Goal: Task Accomplishment & Management: Use online tool/utility

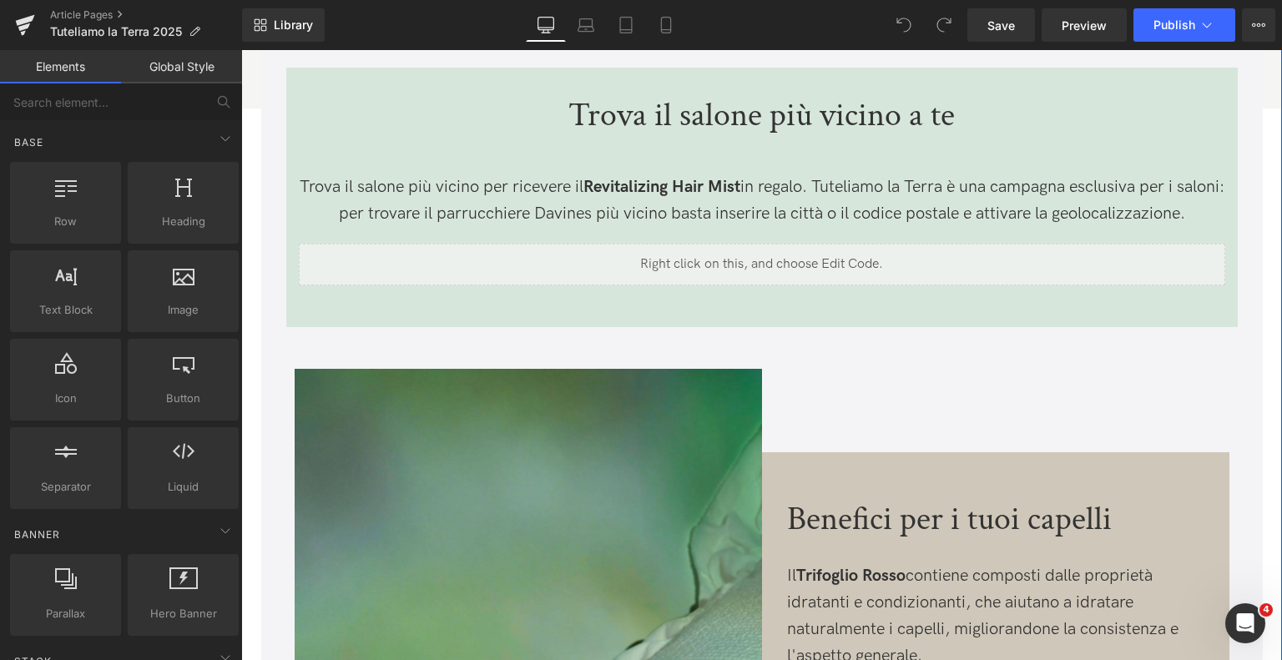
scroll to position [2087, 0]
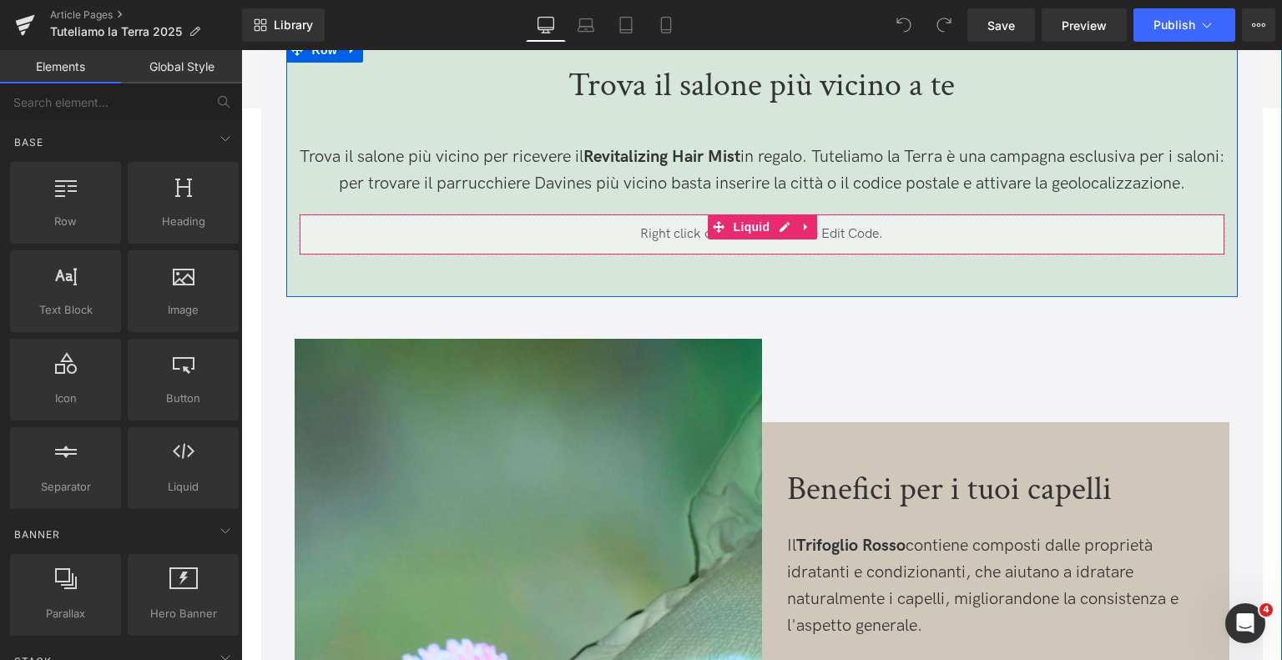
click at [784, 218] on div "Liquid" at bounding box center [762, 235] width 927 height 42
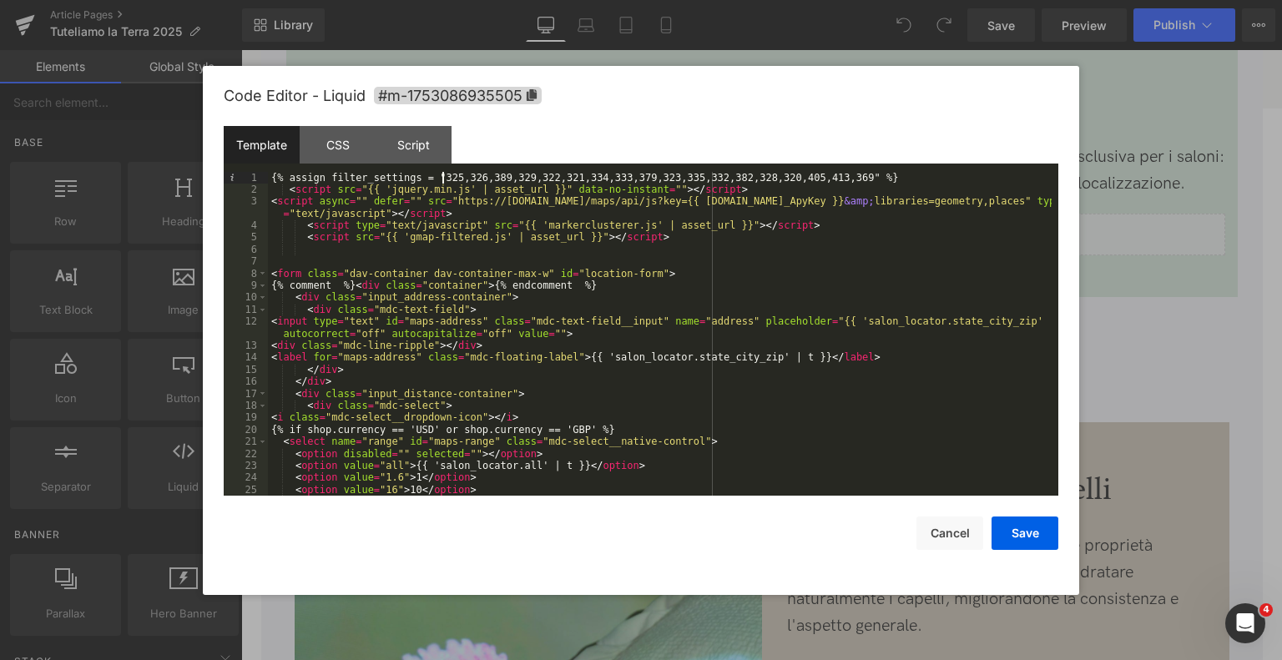
click at [443, 176] on div "{% assign filter_settings = "325,326,389,329,322,321,334,333,379,323,335,332,38…" at bounding box center [660, 346] width 784 height 349
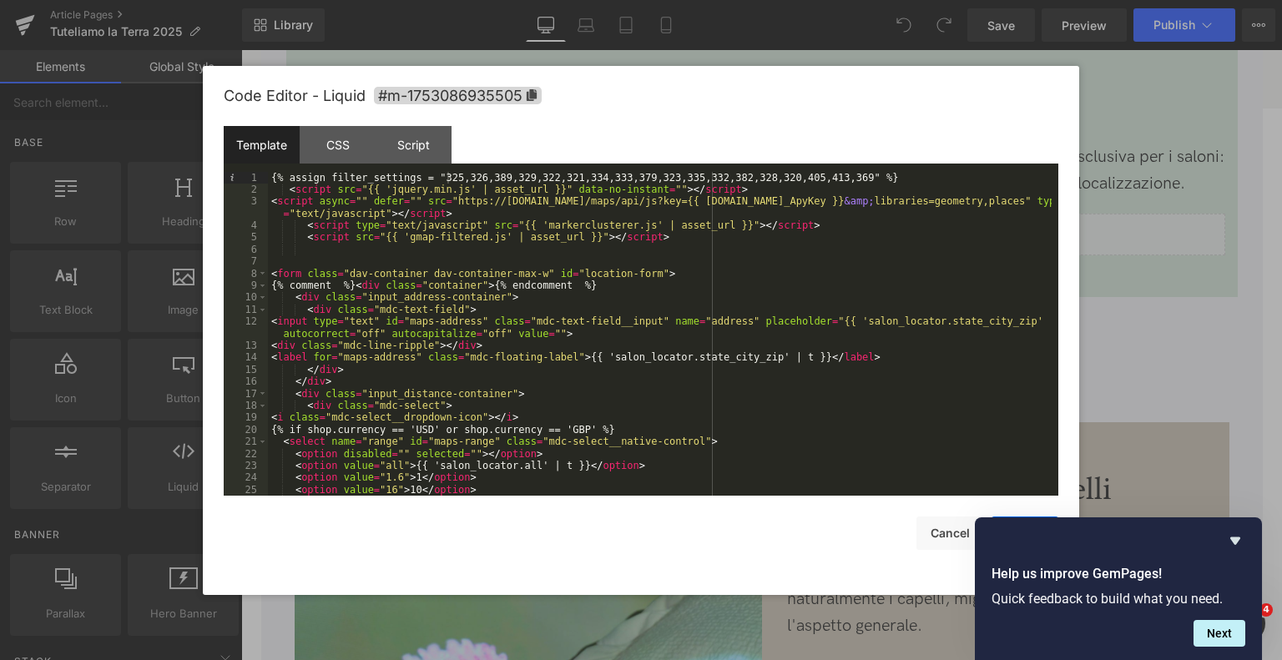
click at [1076, 135] on div "Code Editor - Liquid #m-1753086935505 Template CSS Script Data 1 2 3 4 5 6 7 8 …" at bounding box center [641, 330] width 876 height 529
click at [1245, 146] on div at bounding box center [641, 330] width 1282 height 660
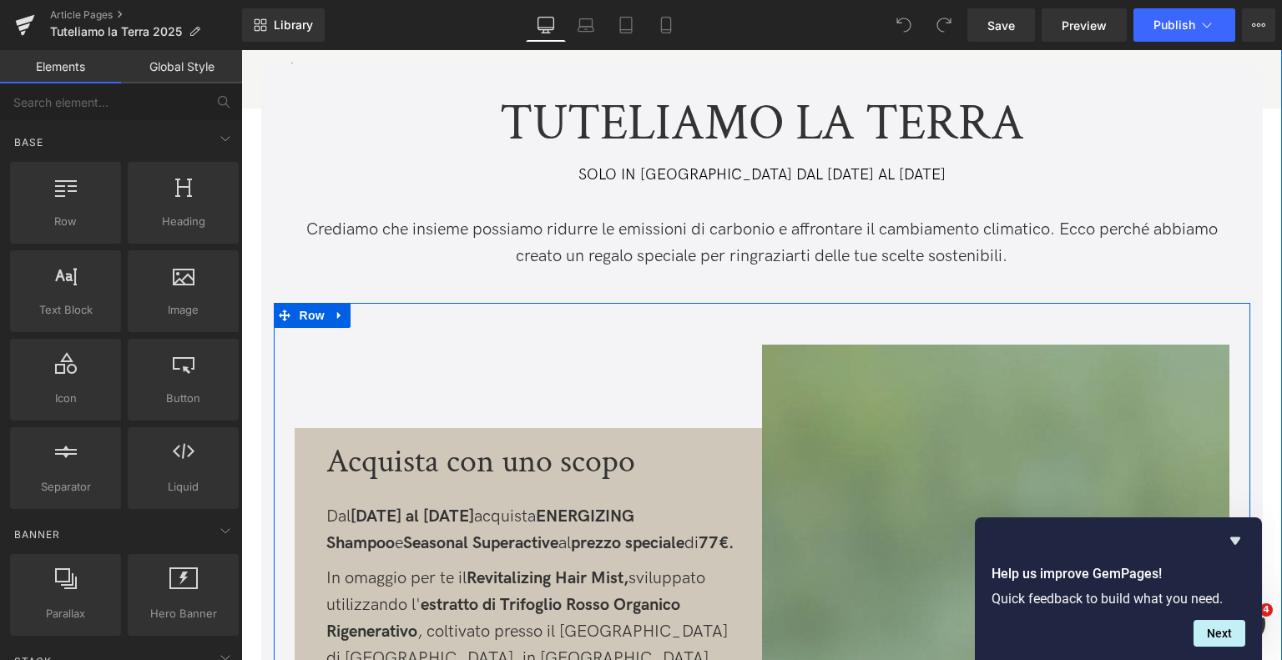
scroll to position [0, 0]
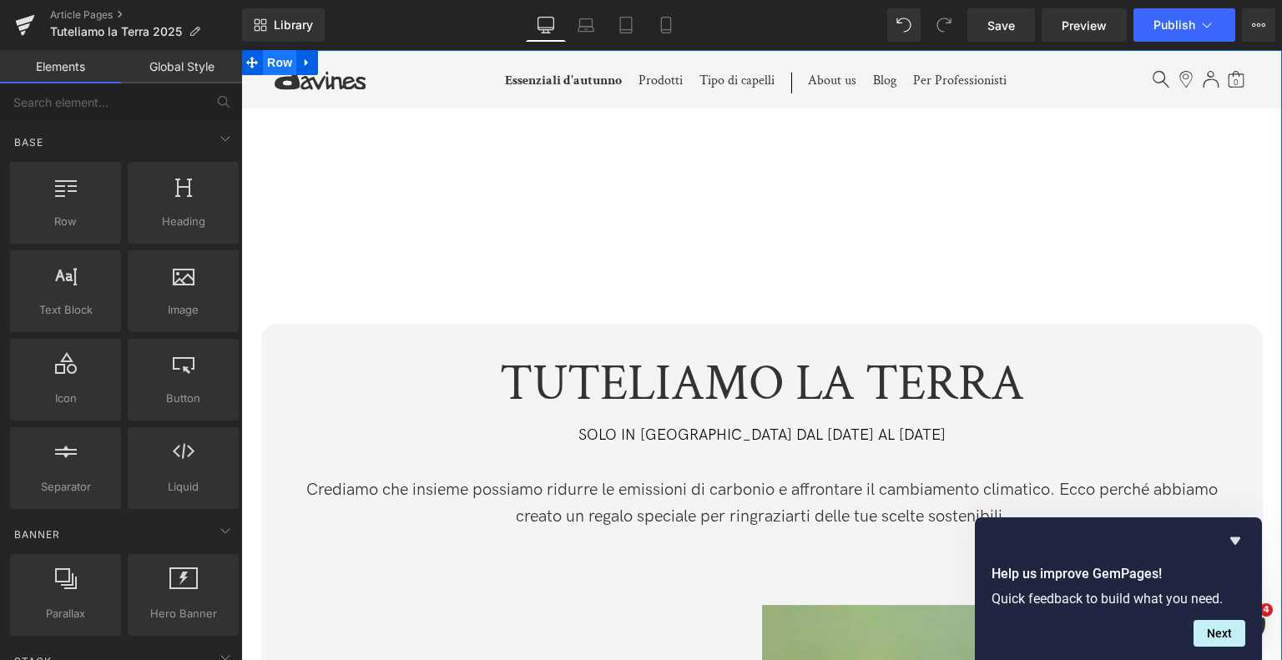
click at [284, 62] on span "Row" at bounding box center [279, 62] width 33 height 25
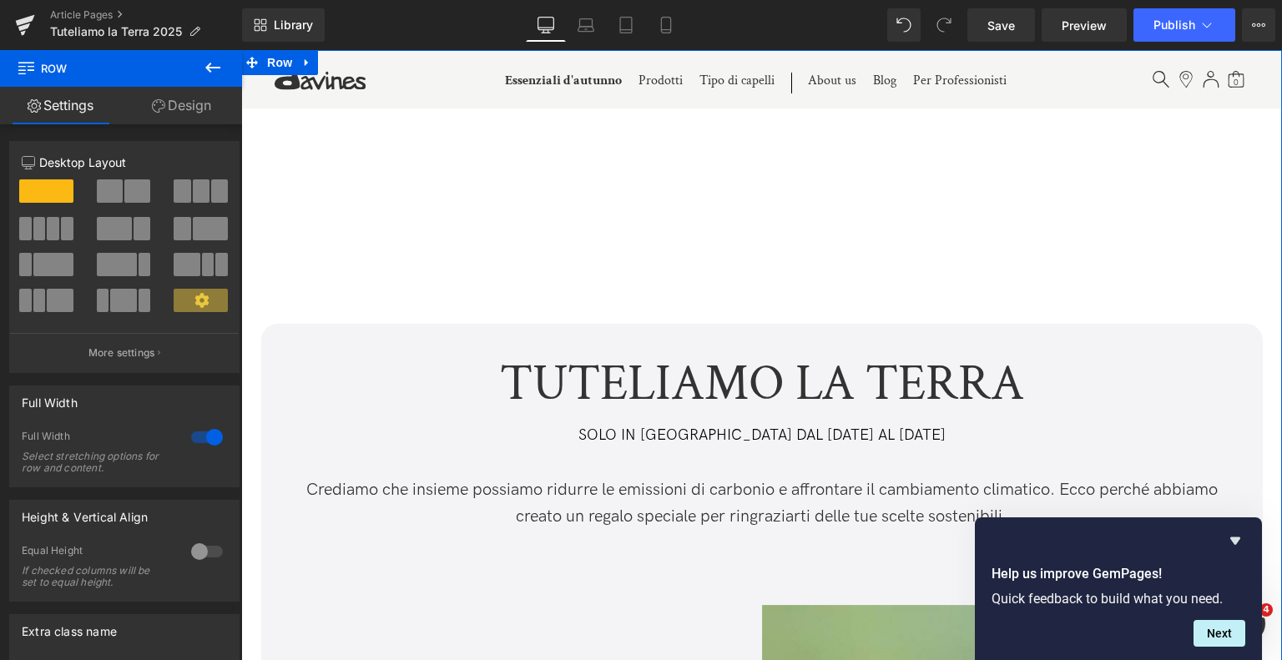
click at [175, 109] on link "Design" at bounding box center [181, 106] width 121 height 38
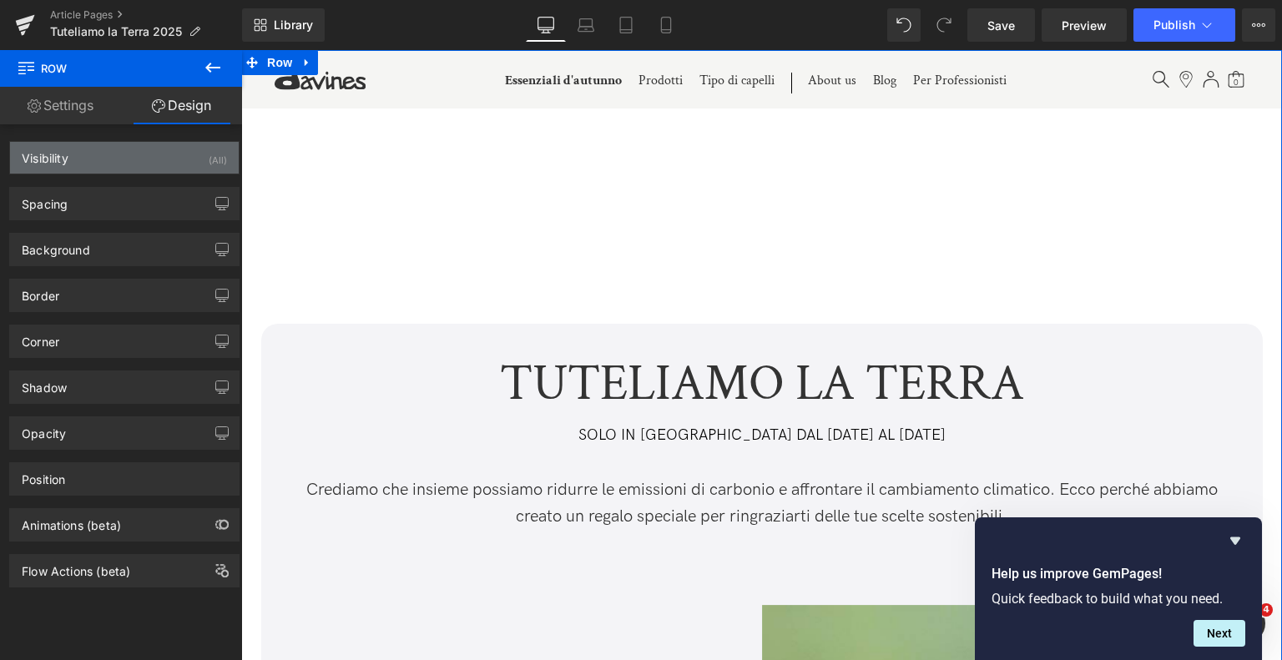
click at [120, 159] on div "Visibility (All)" at bounding box center [124, 158] width 229 height 32
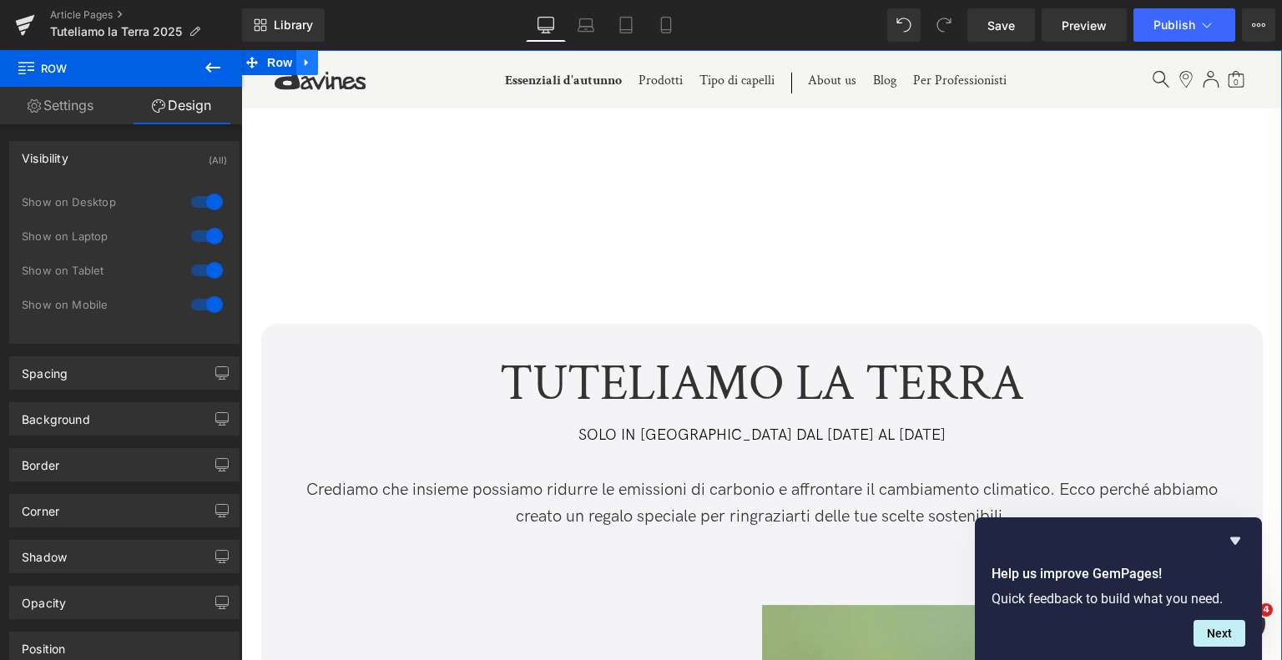
click at [306, 66] on icon at bounding box center [307, 63] width 12 height 13
click at [318, 67] on link at bounding box center [329, 62] width 22 height 25
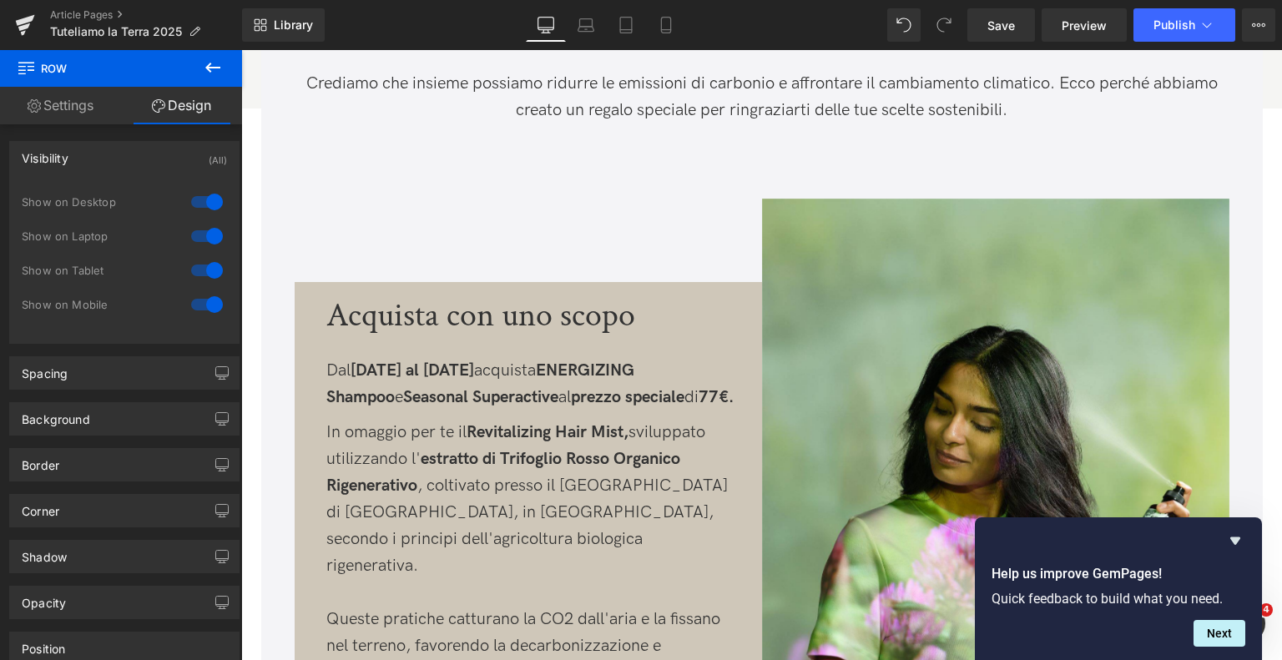
scroll to position [6261, 0]
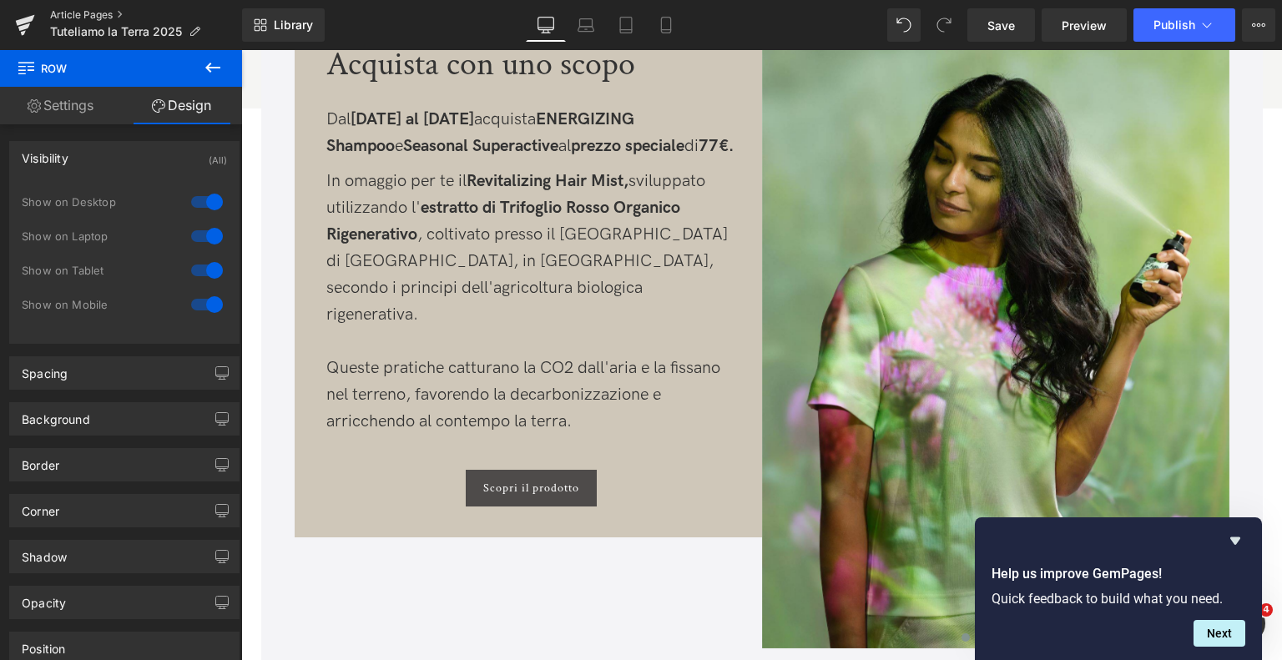
click at [57, 11] on link "Article Pages" at bounding box center [146, 14] width 192 height 13
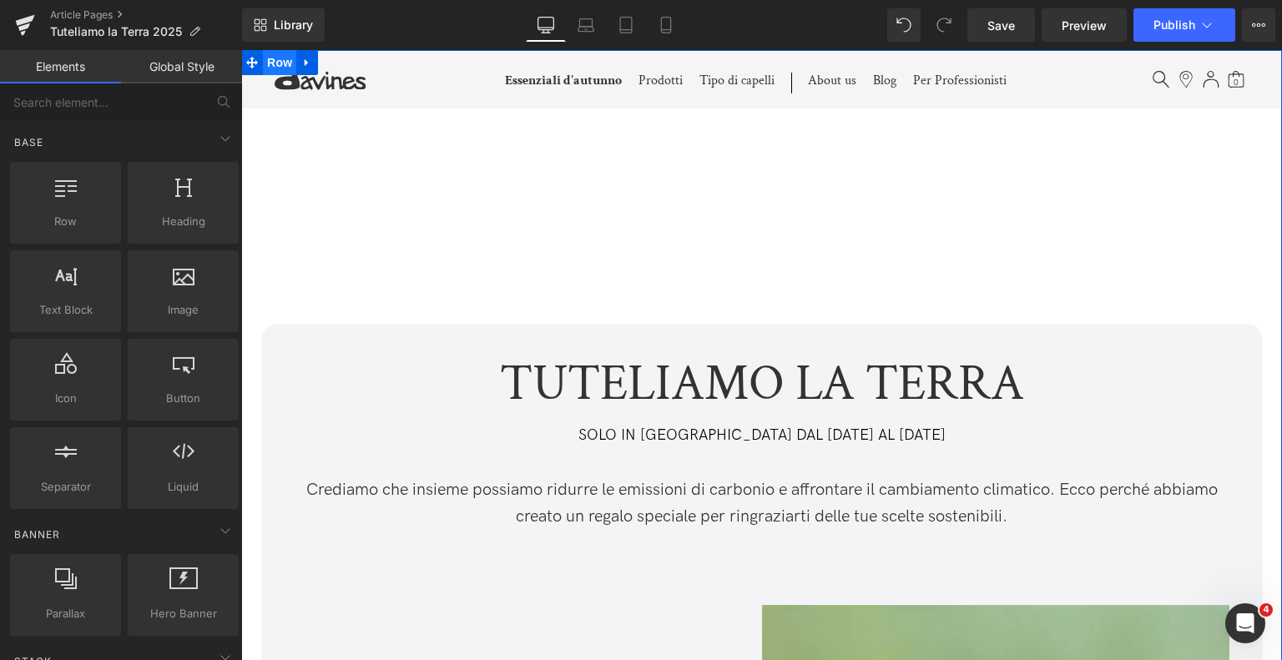
click at [265, 63] on span "Row" at bounding box center [279, 62] width 33 height 25
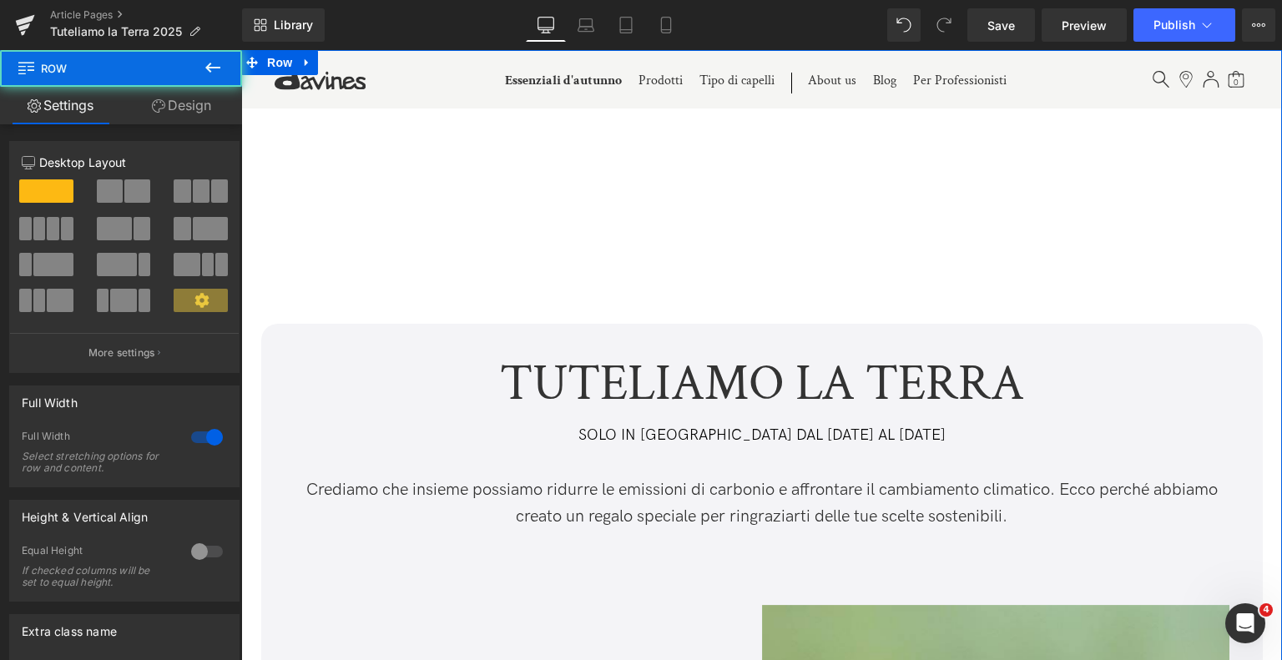
click at [182, 109] on link "Design" at bounding box center [181, 106] width 121 height 38
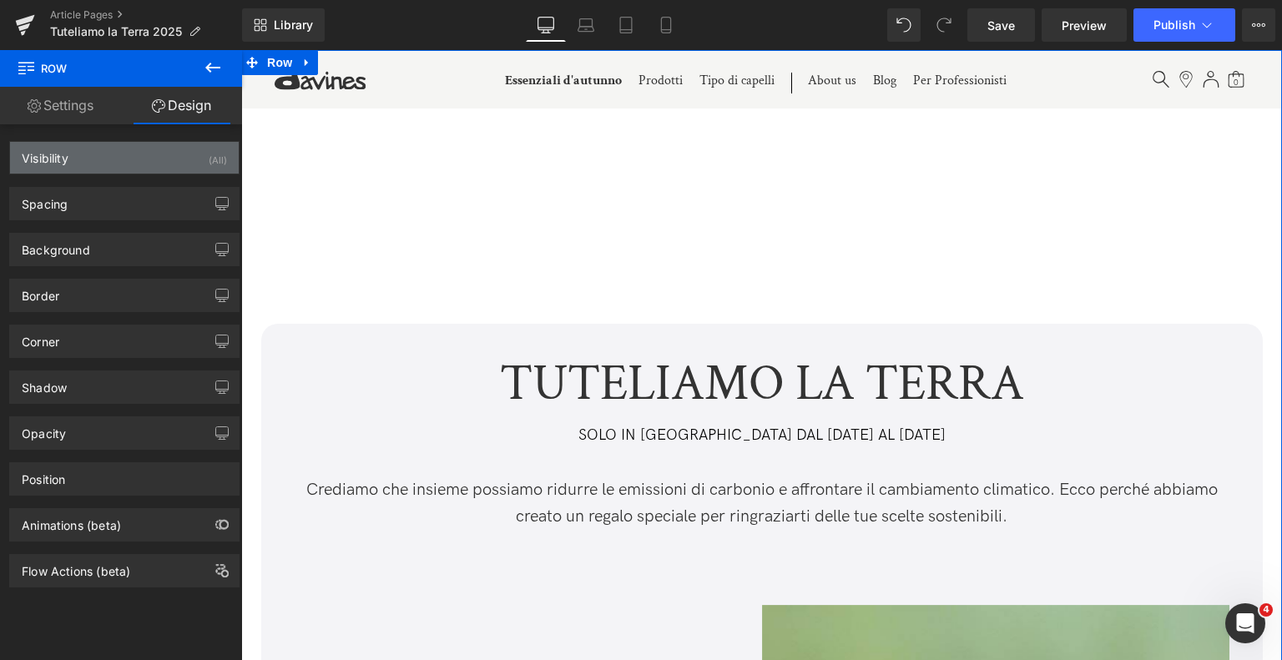
click at [162, 159] on div "Visibility (All)" at bounding box center [124, 158] width 229 height 32
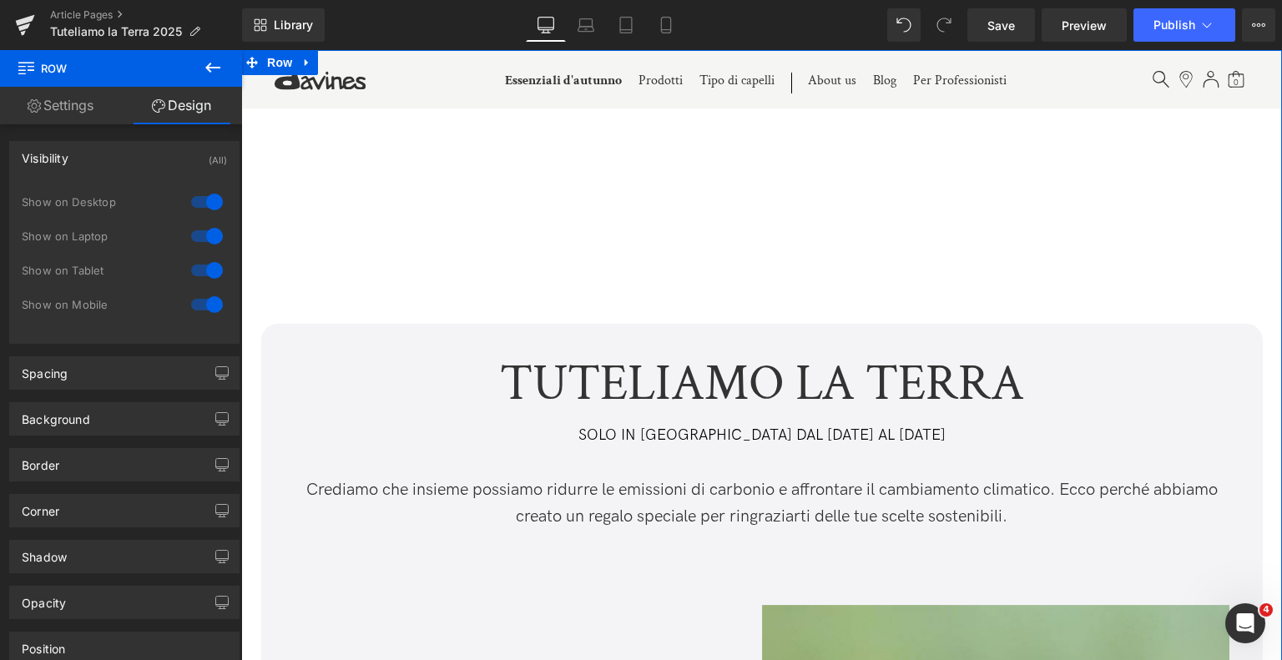
click at [200, 270] on div at bounding box center [207, 270] width 40 height 27
click at [203, 302] on div at bounding box center [207, 304] width 40 height 27
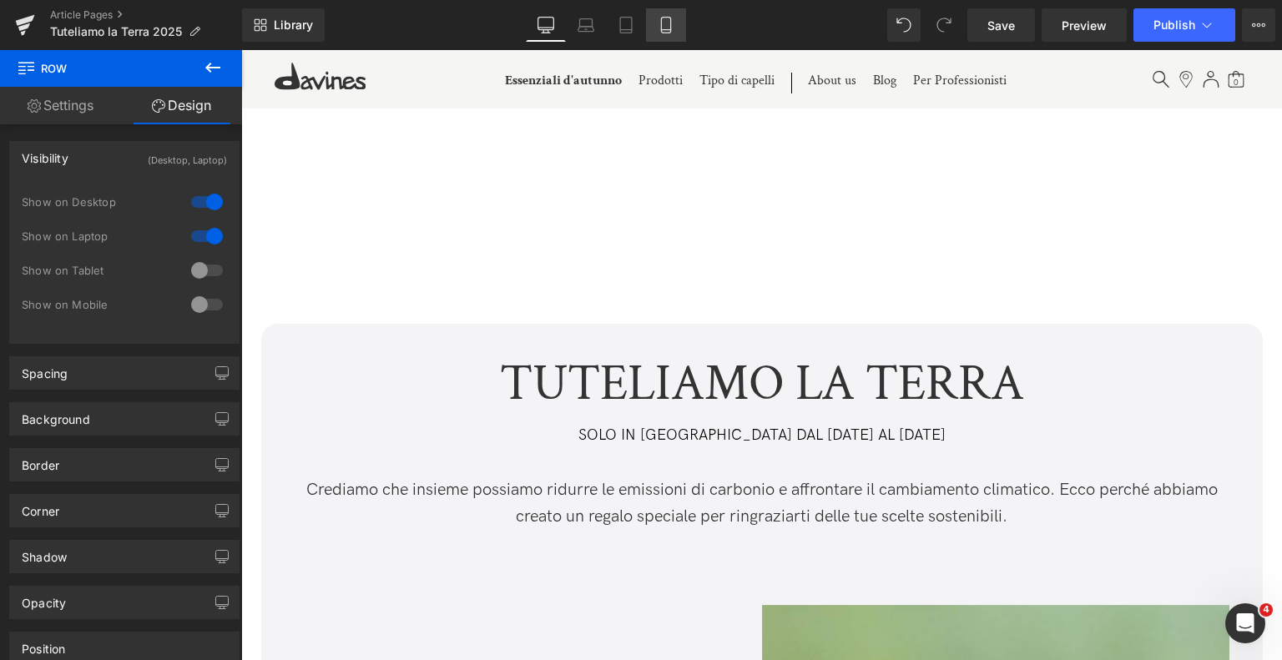
click at [670, 30] on icon at bounding box center [665, 26] width 9 height 16
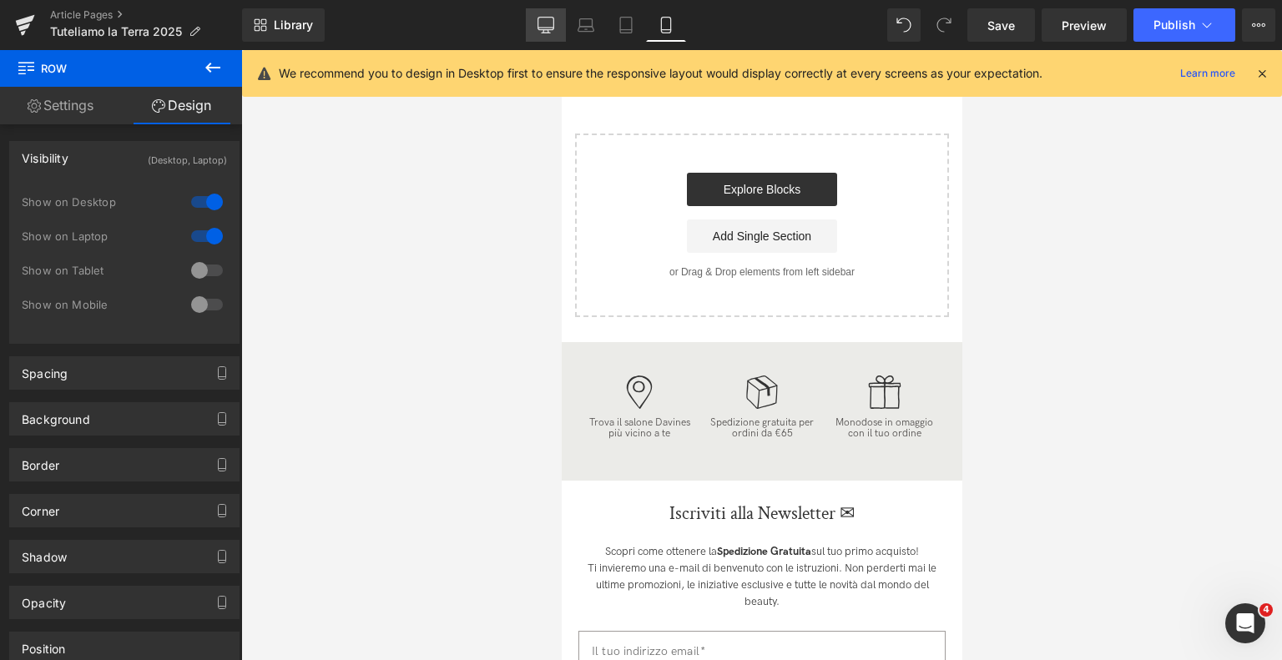
click at [543, 23] on icon at bounding box center [546, 25] width 17 height 17
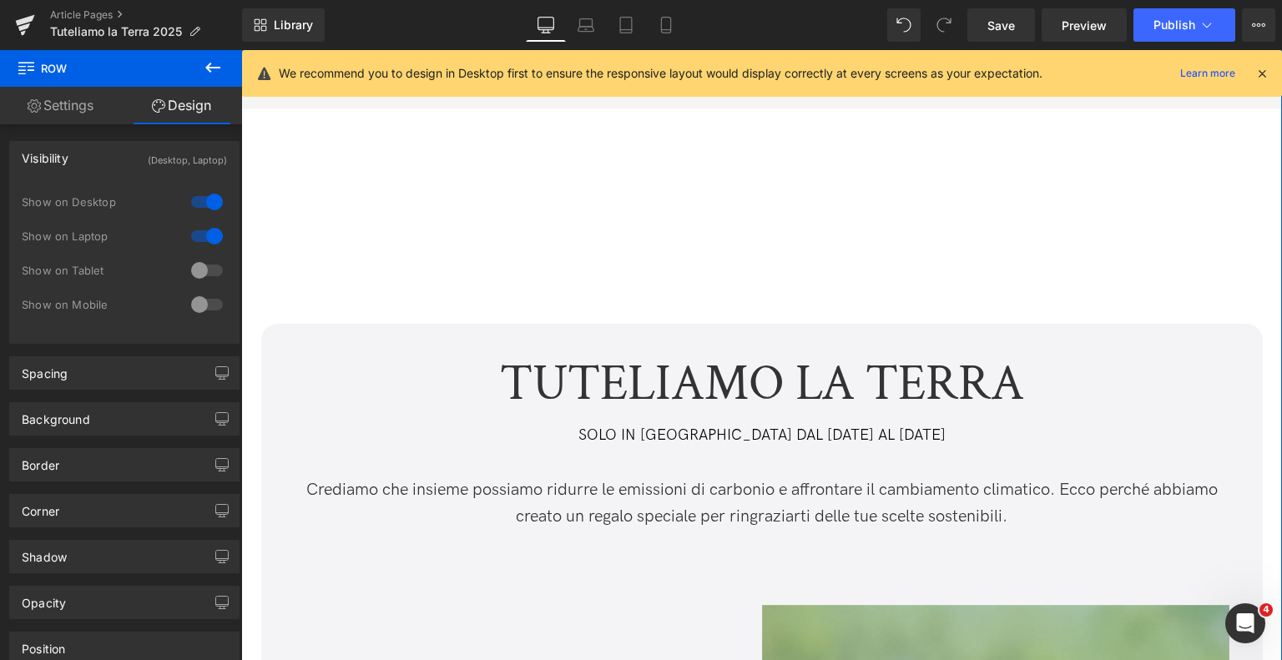
click at [201, 268] on div at bounding box center [207, 270] width 40 height 27
click at [201, 294] on div at bounding box center [207, 304] width 40 height 27
click at [672, 25] on icon at bounding box center [666, 25] width 17 height 17
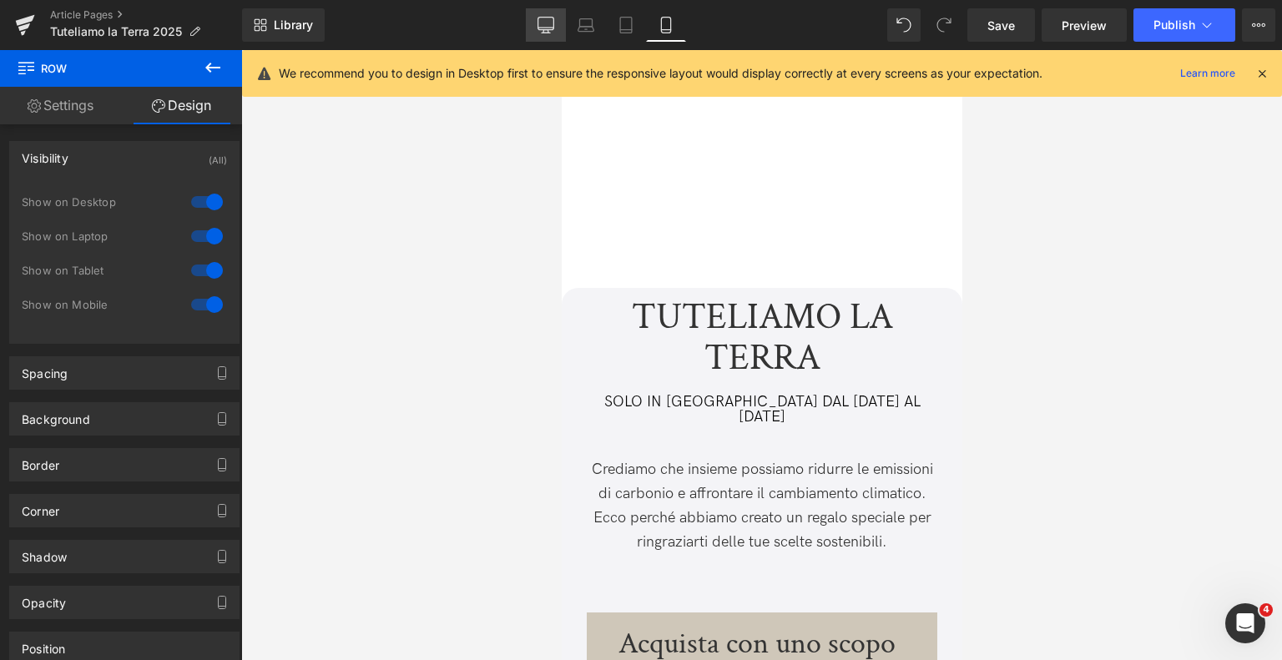
click at [544, 26] on icon at bounding box center [546, 25] width 17 height 17
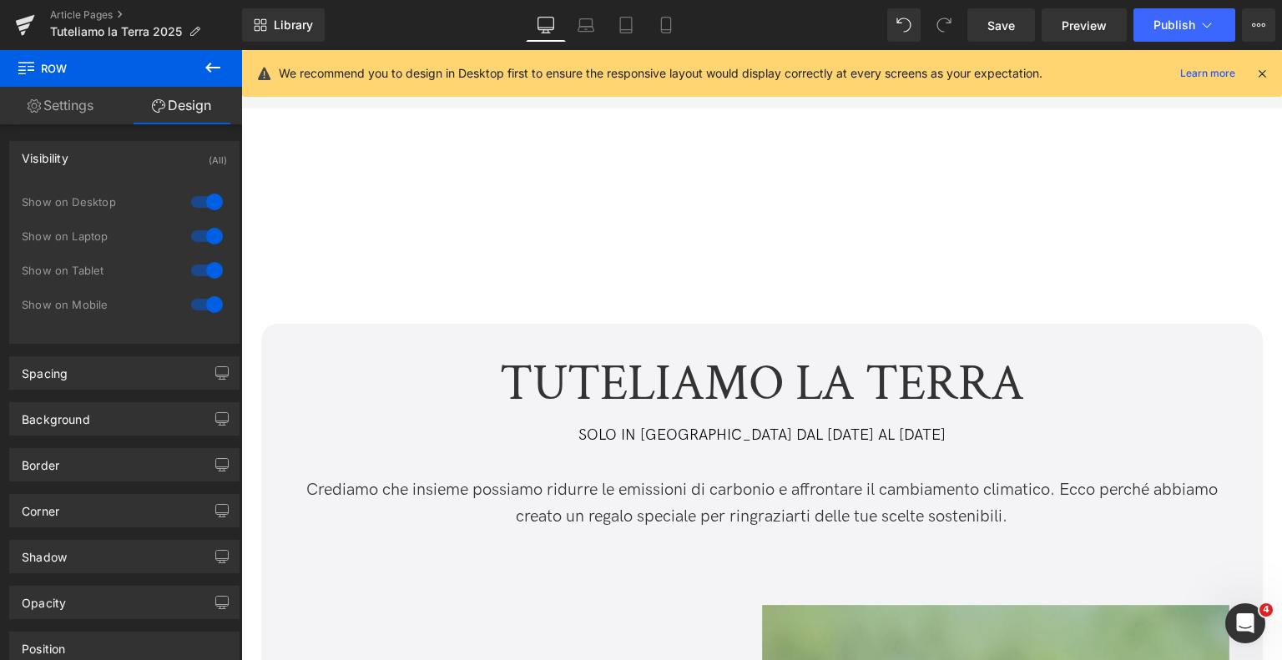
click at [1261, 75] on icon at bounding box center [1262, 73] width 15 height 15
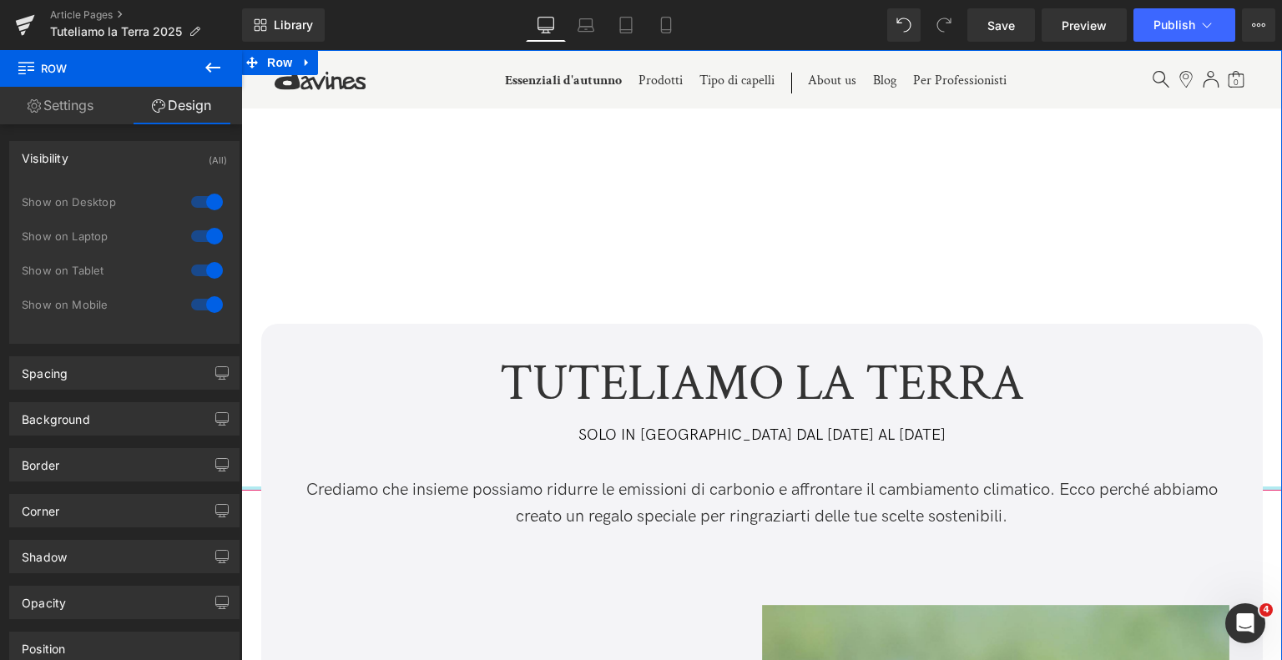
click at [247, 487] on div "Vimeo" at bounding box center [761, 187] width 1041 height 608
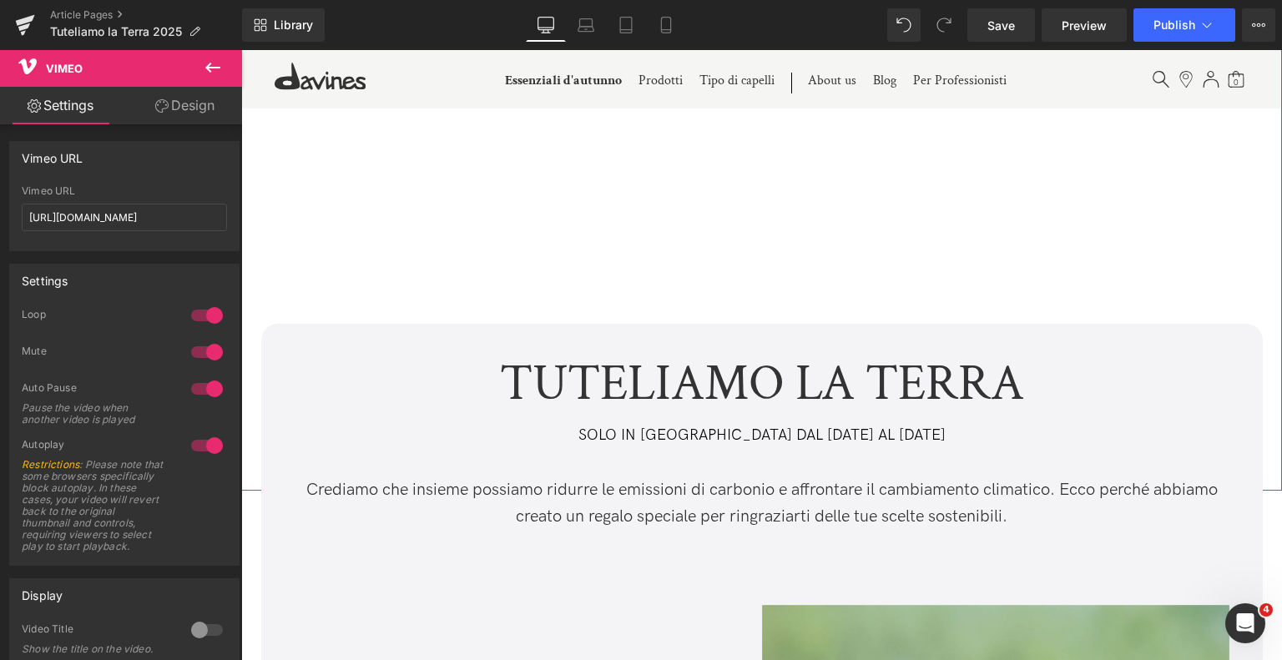
click at [189, 112] on link "Design" at bounding box center [184, 106] width 121 height 38
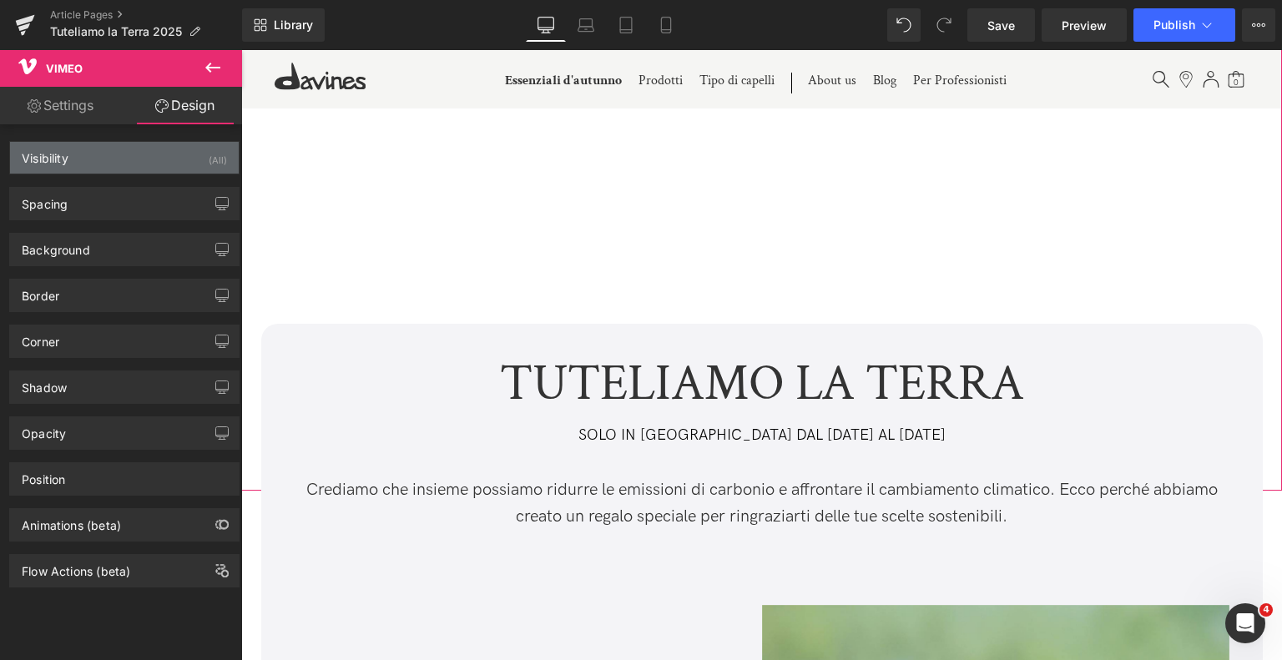
click at [180, 149] on div "Visibility (All)" at bounding box center [124, 158] width 229 height 32
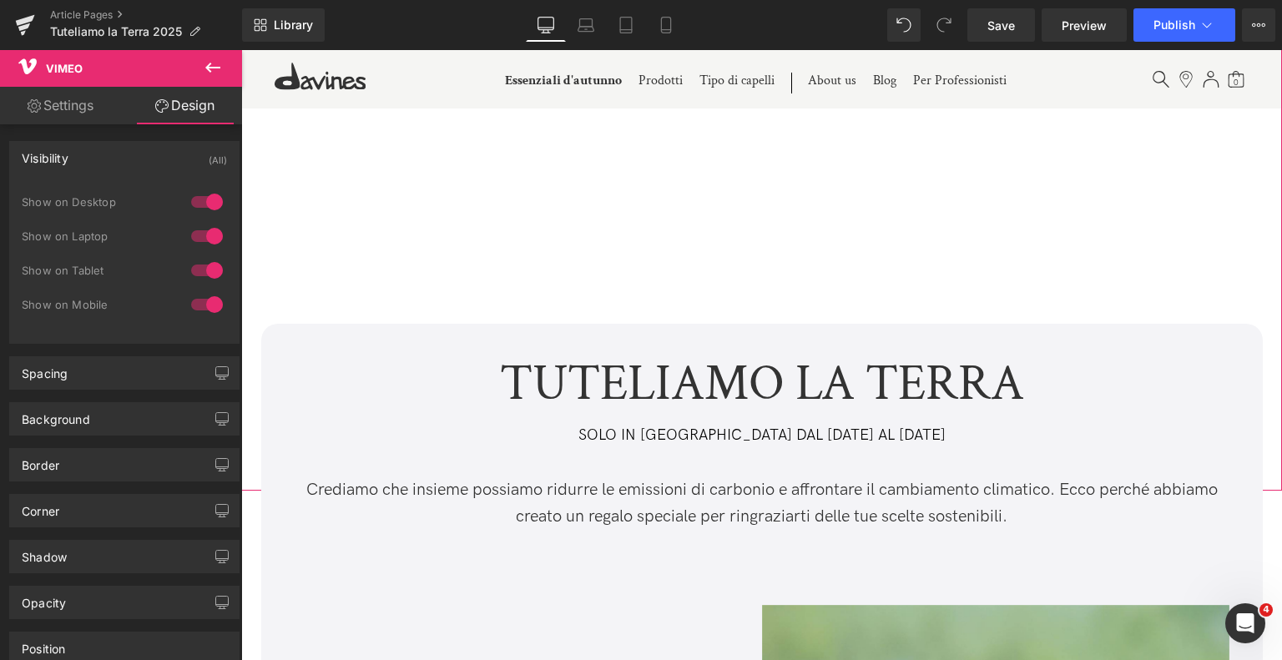
click at [197, 265] on div at bounding box center [207, 270] width 40 height 27
click at [201, 303] on div at bounding box center [207, 304] width 40 height 27
click at [654, 18] on link "Mobile" at bounding box center [666, 24] width 40 height 33
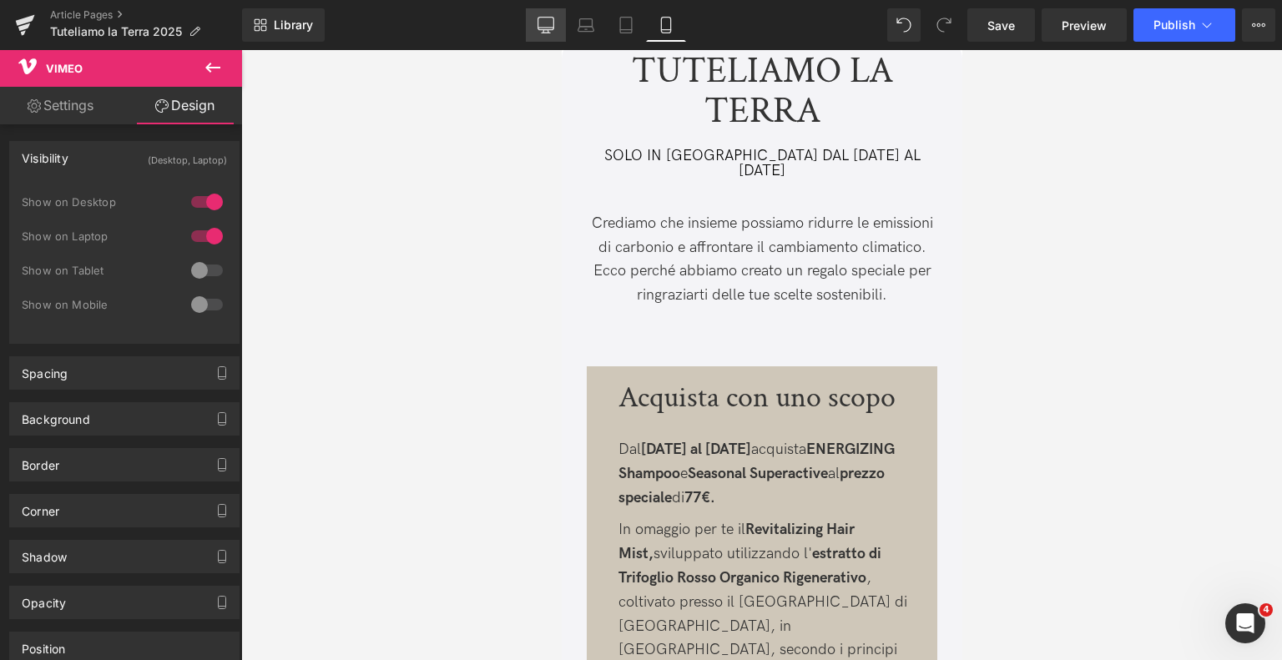
click at [563, 35] on link "Desktop" at bounding box center [546, 24] width 40 height 33
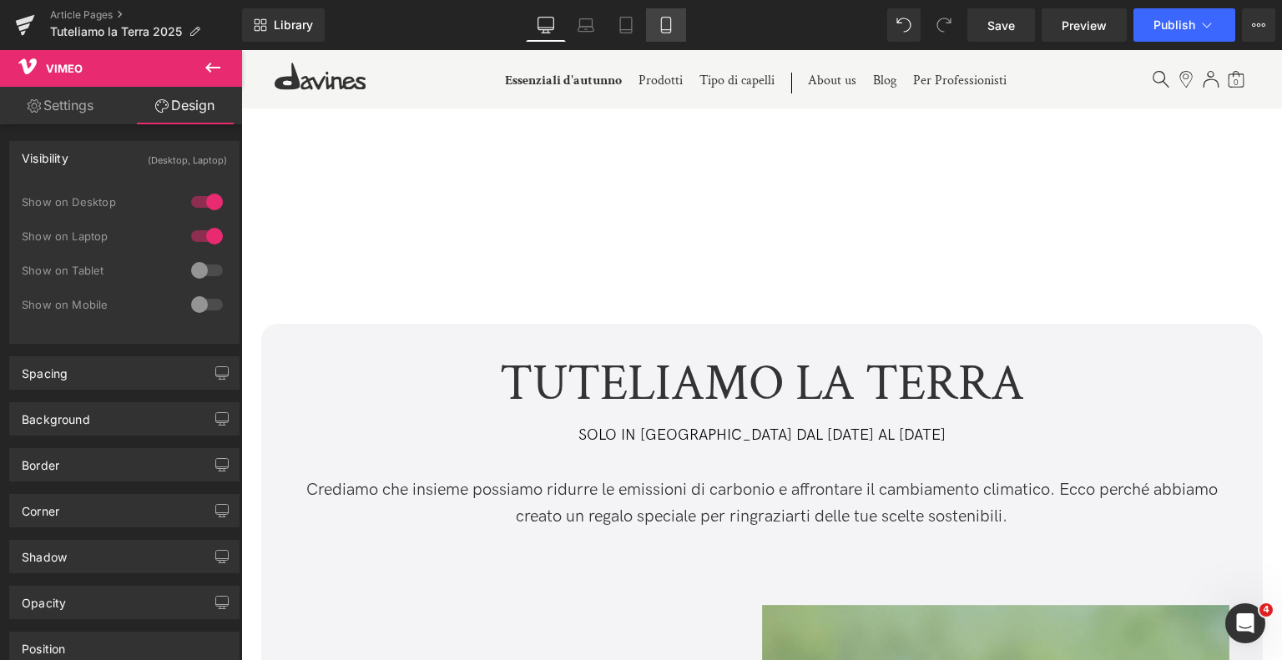
click at [659, 22] on icon at bounding box center [666, 25] width 17 height 17
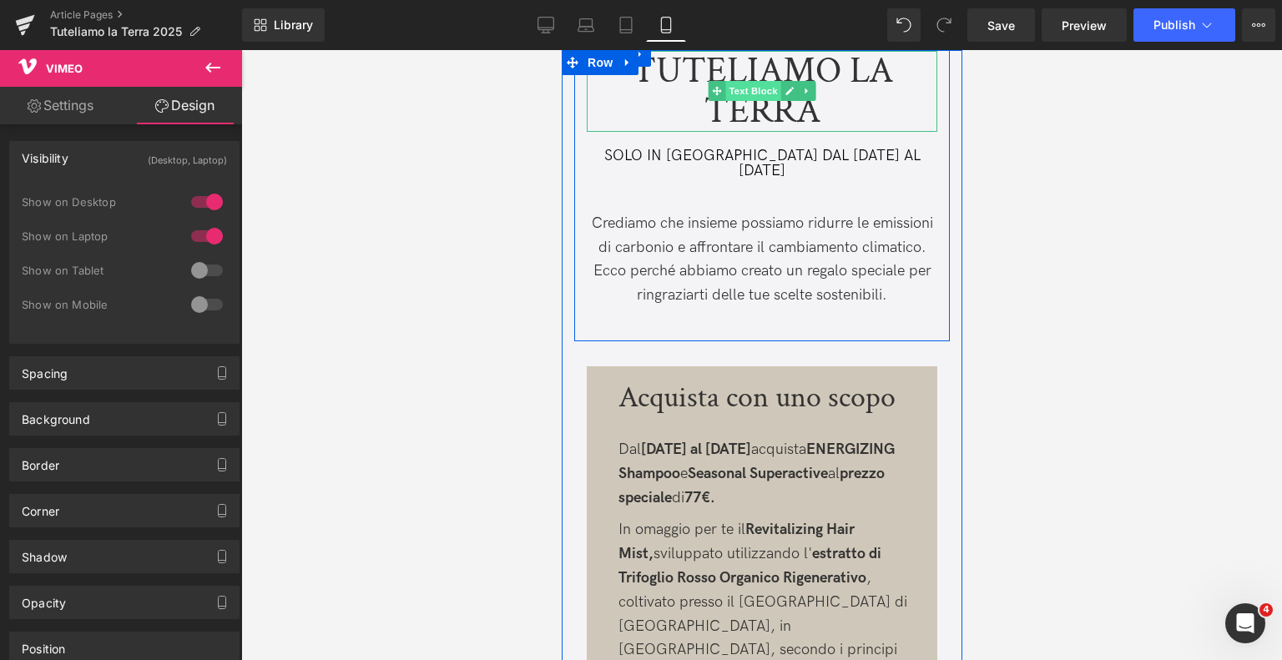
click at [750, 86] on span "Text Block" at bounding box center [752, 91] width 55 height 20
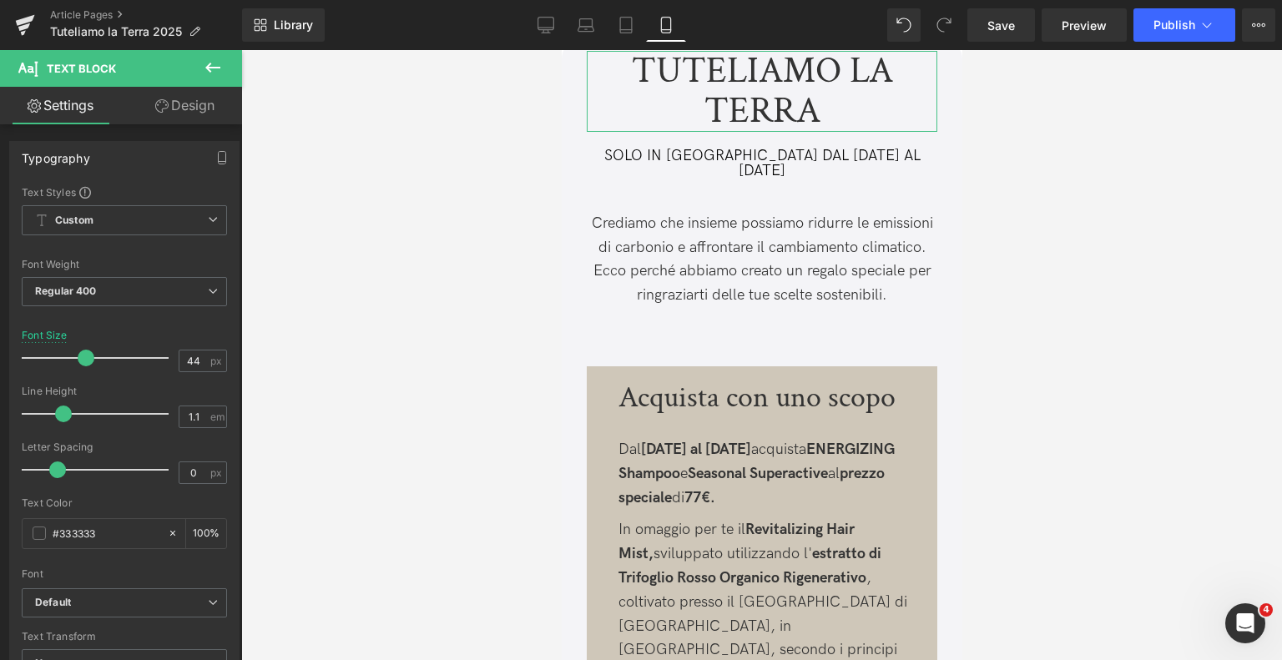
click at [170, 114] on link "Design" at bounding box center [184, 106] width 121 height 38
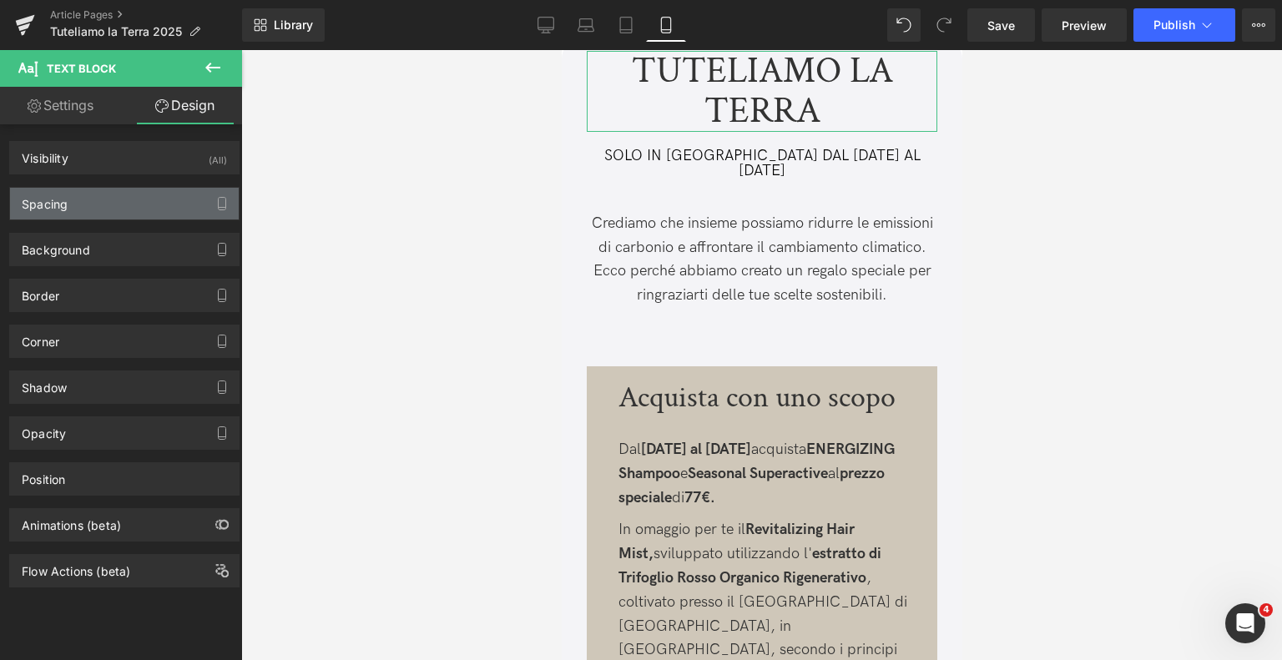
click at [148, 199] on div "Spacing" at bounding box center [124, 204] width 229 height 32
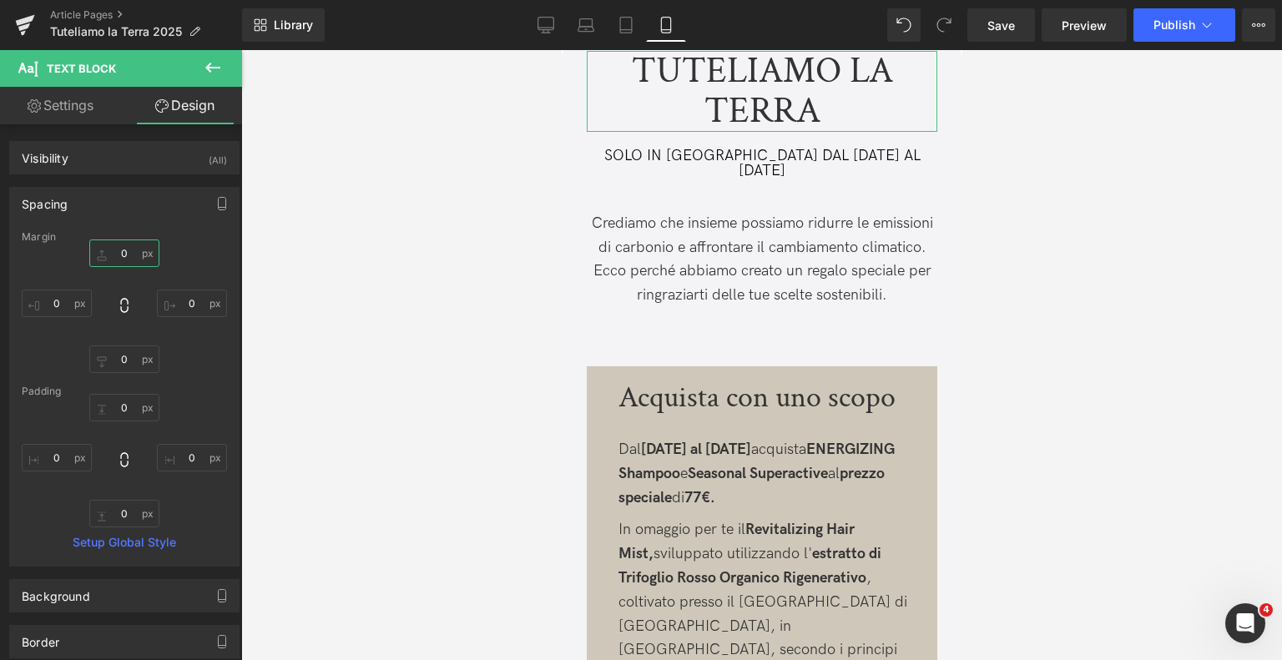
click at [124, 247] on input "0" at bounding box center [124, 254] width 70 height 28
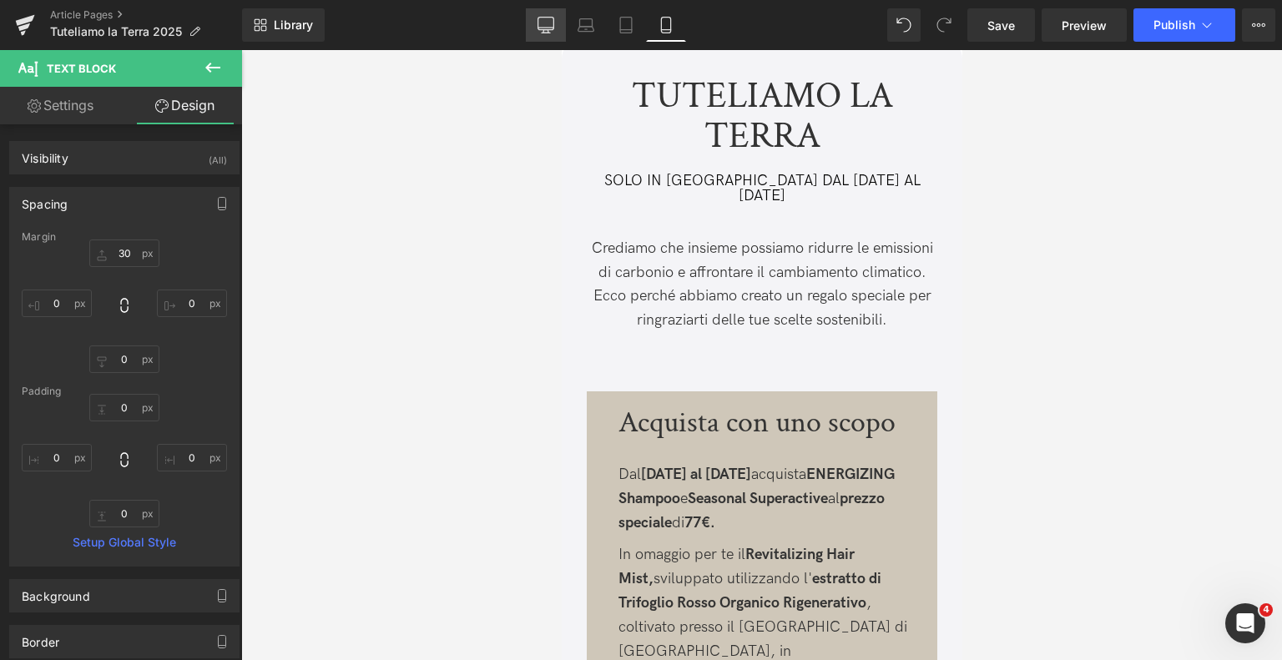
click at [553, 28] on icon at bounding box center [546, 25] width 17 height 17
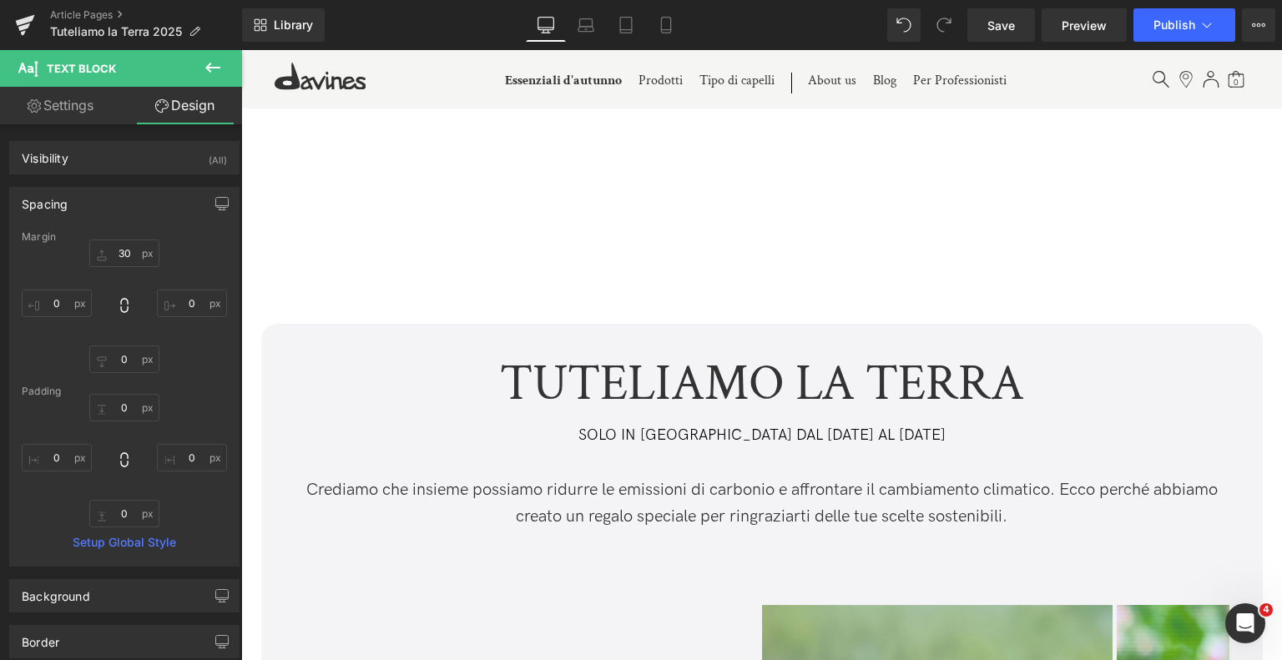
type input "0"
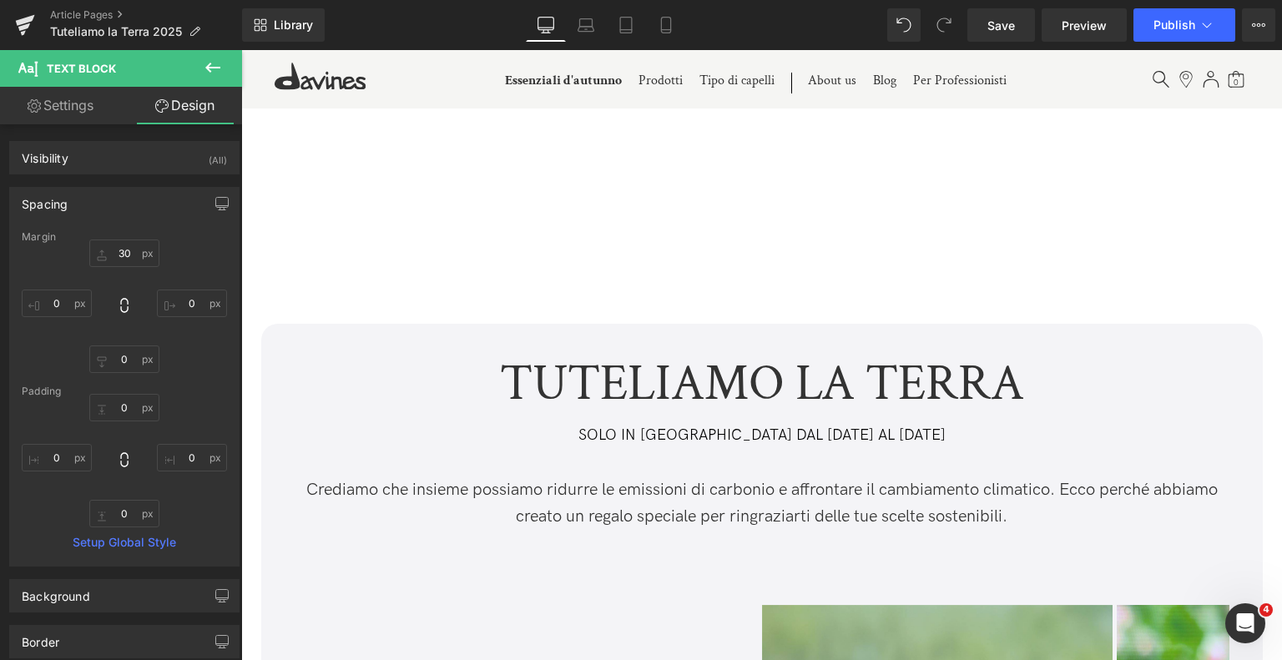
type input "0"
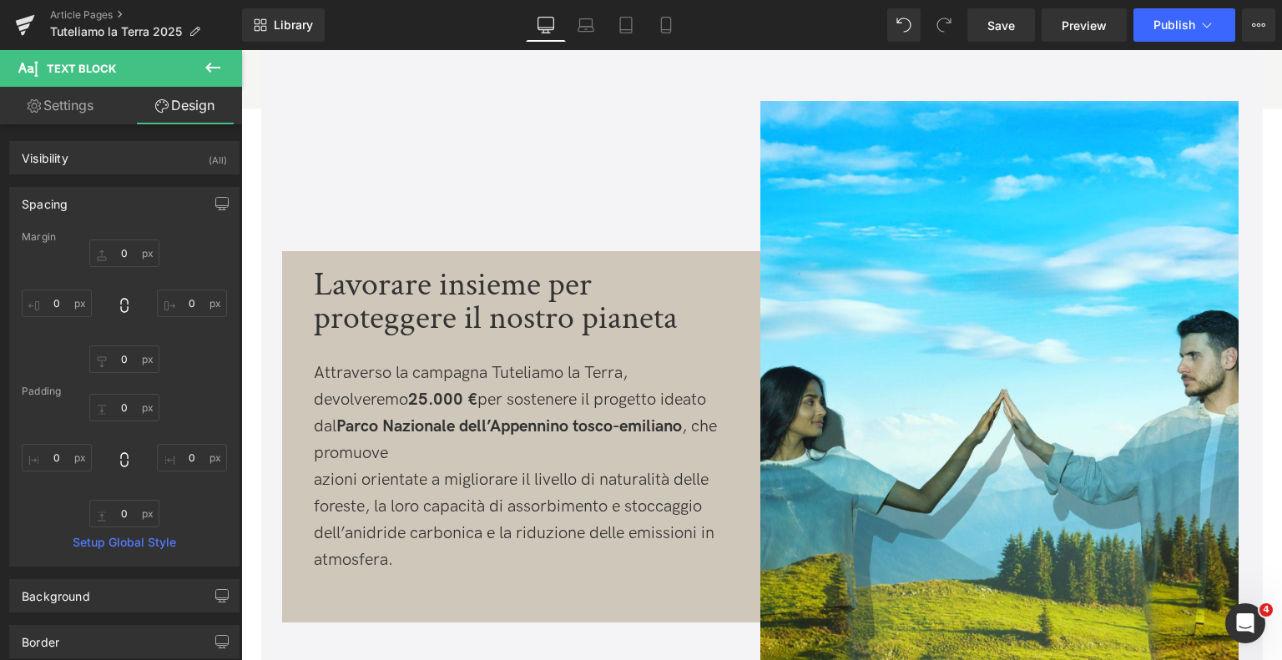
scroll to position [4007, 0]
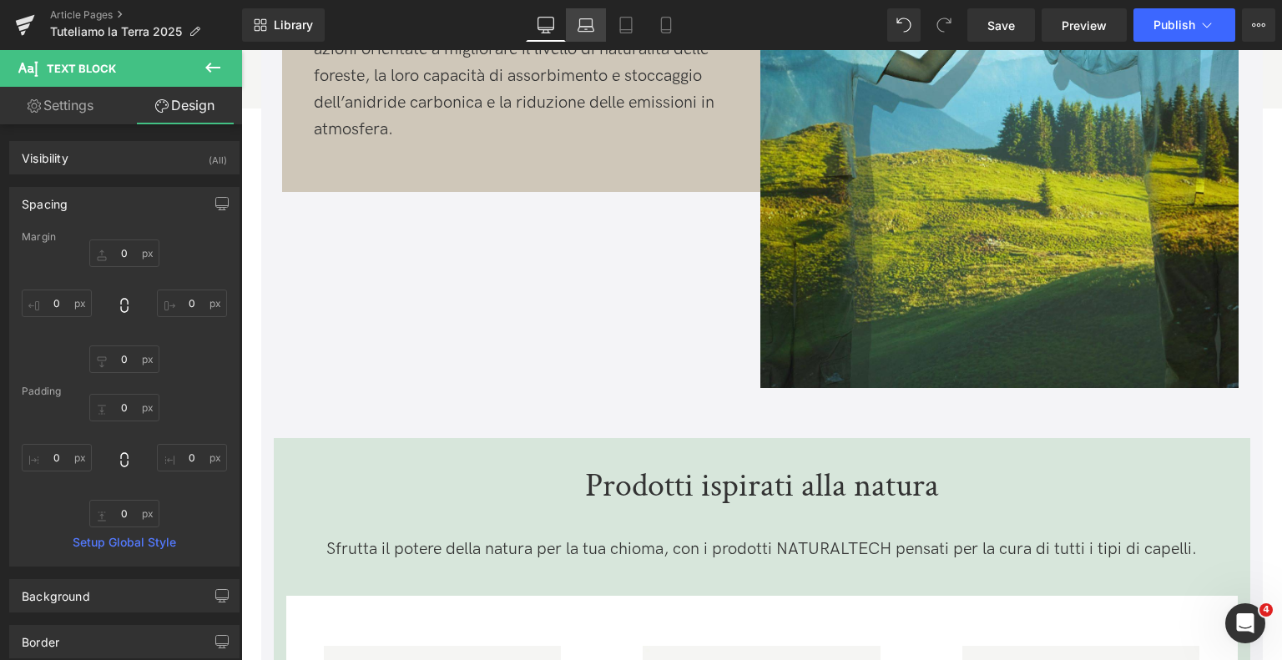
click at [586, 20] on icon at bounding box center [586, 25] width 17 height 17
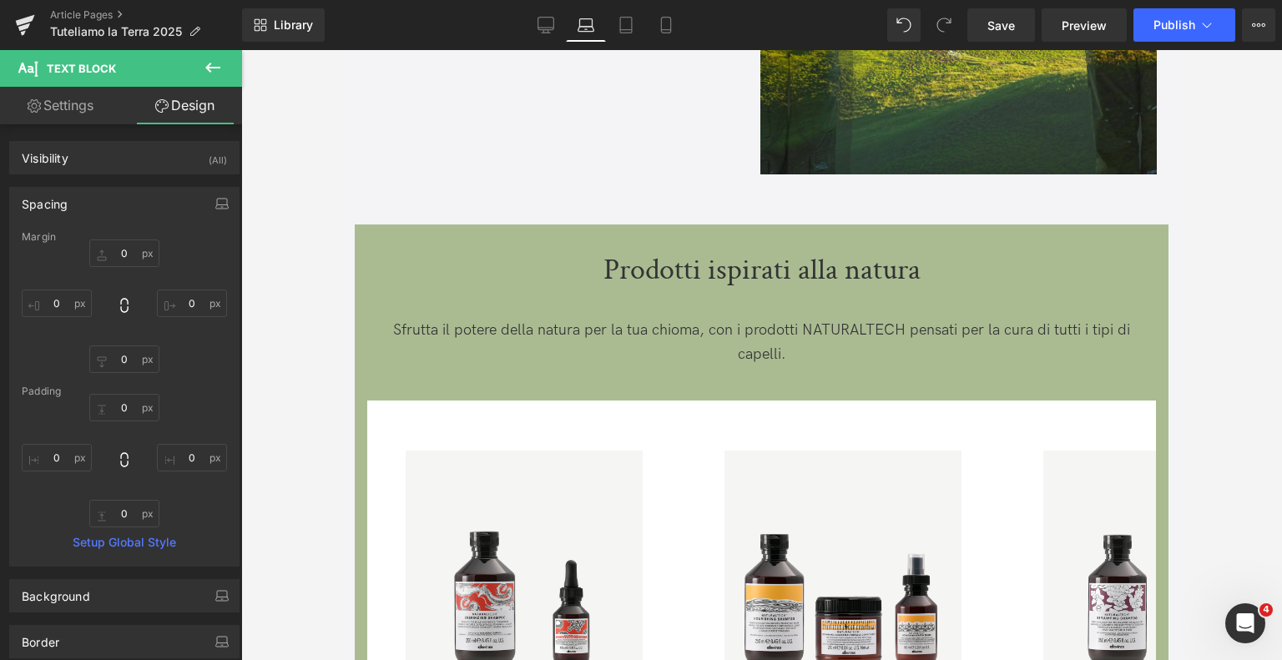
type input "0"
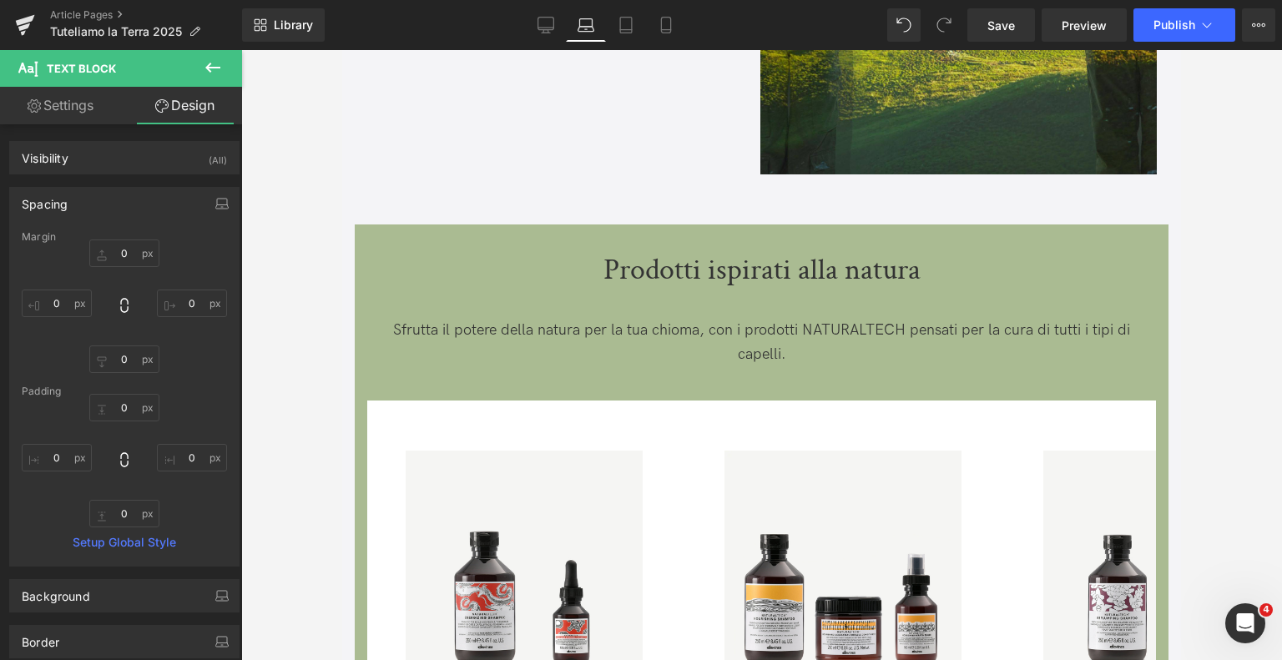
type input "0"
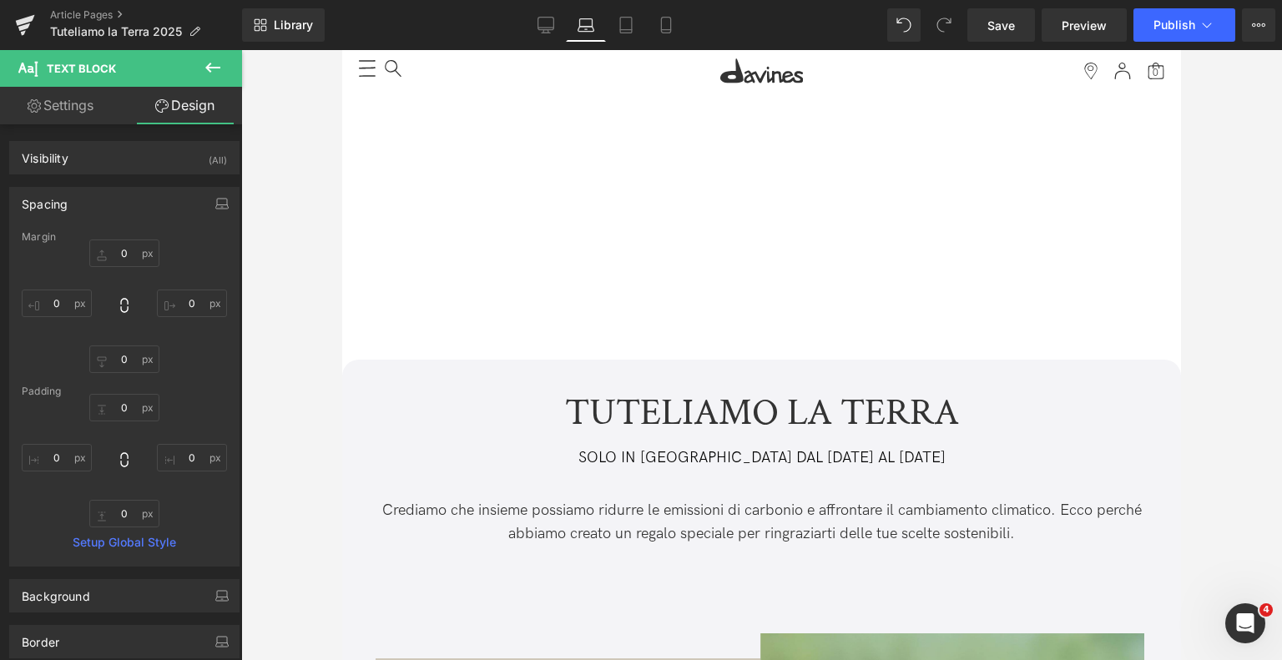
scroll to position [0, 0]
click at [617, 28] on link "Tablet" at bounding box center [626, 24] width 40 height 33
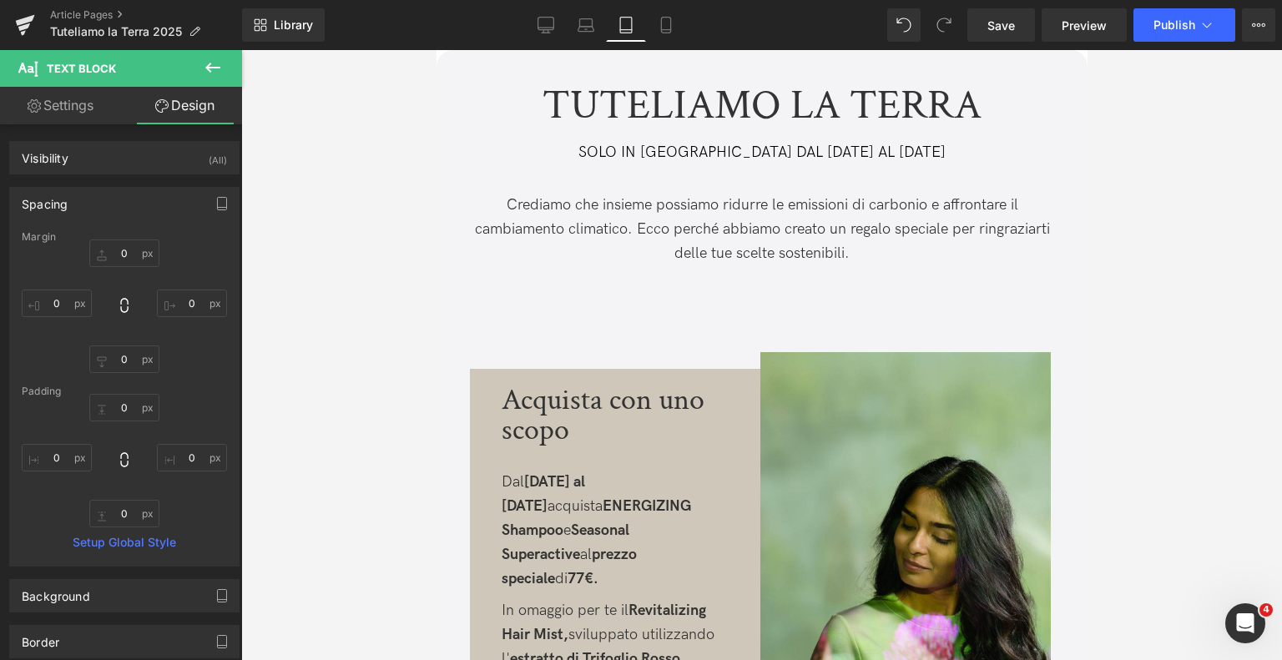
type input "0"
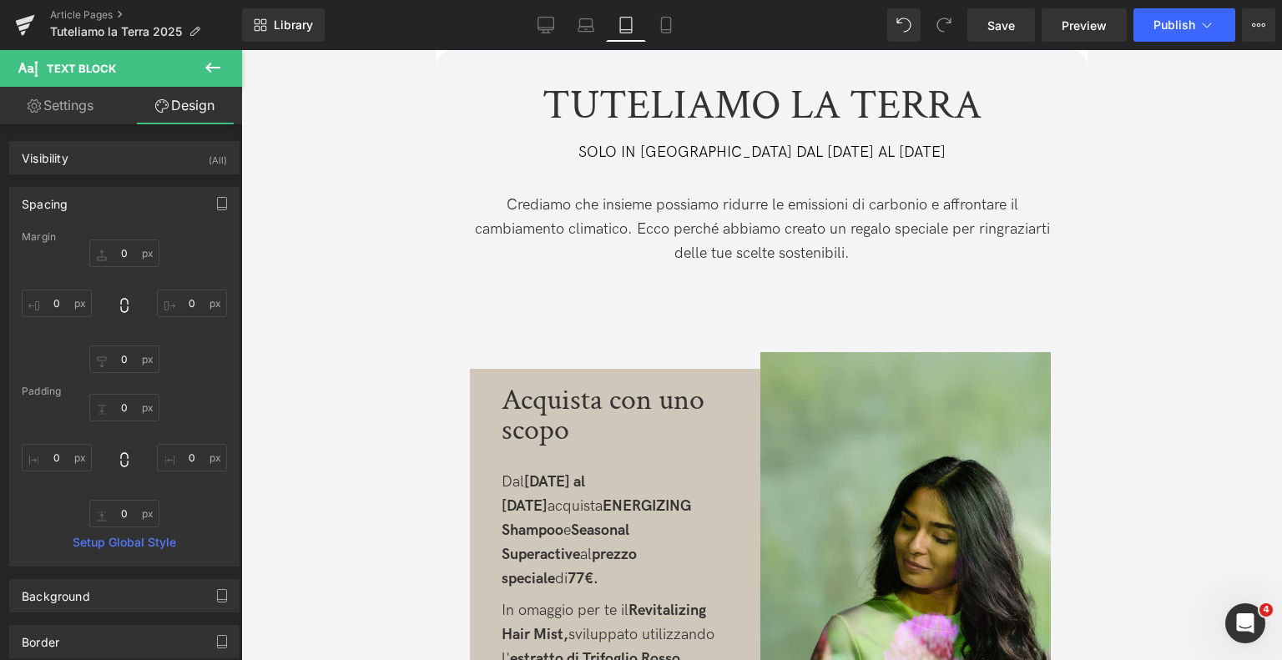
type input "0"
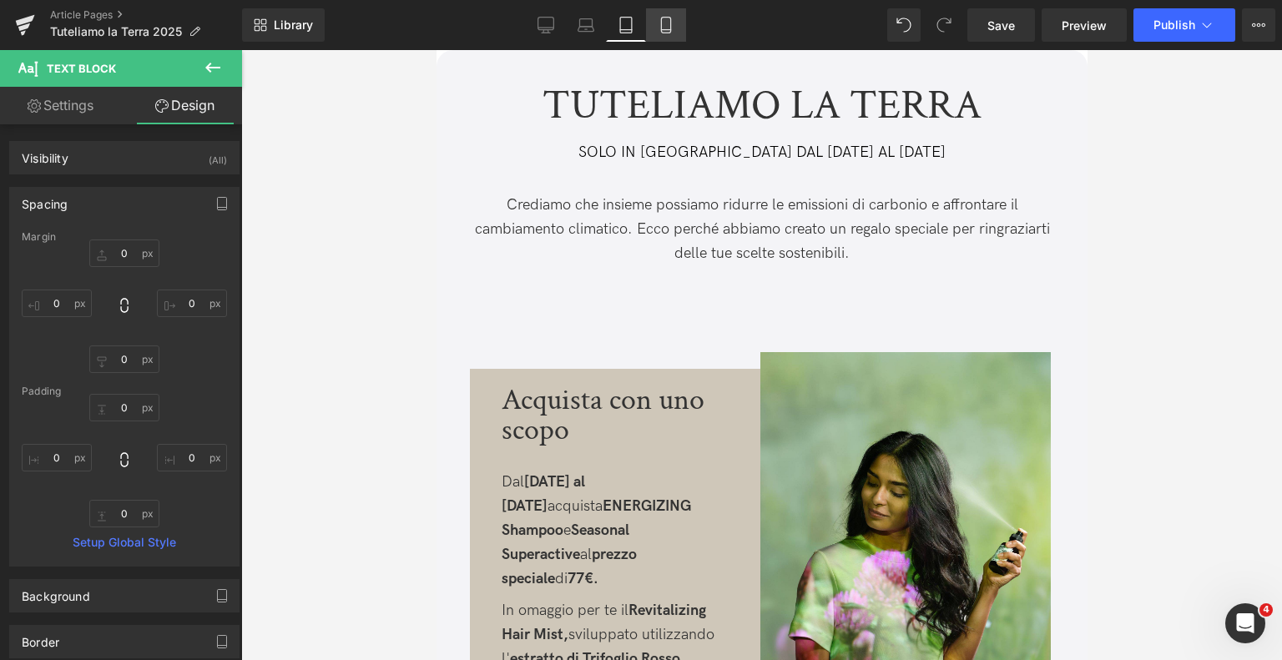
click at [669, 19] on icon at bounding box center [666, 25] width 17 height 17
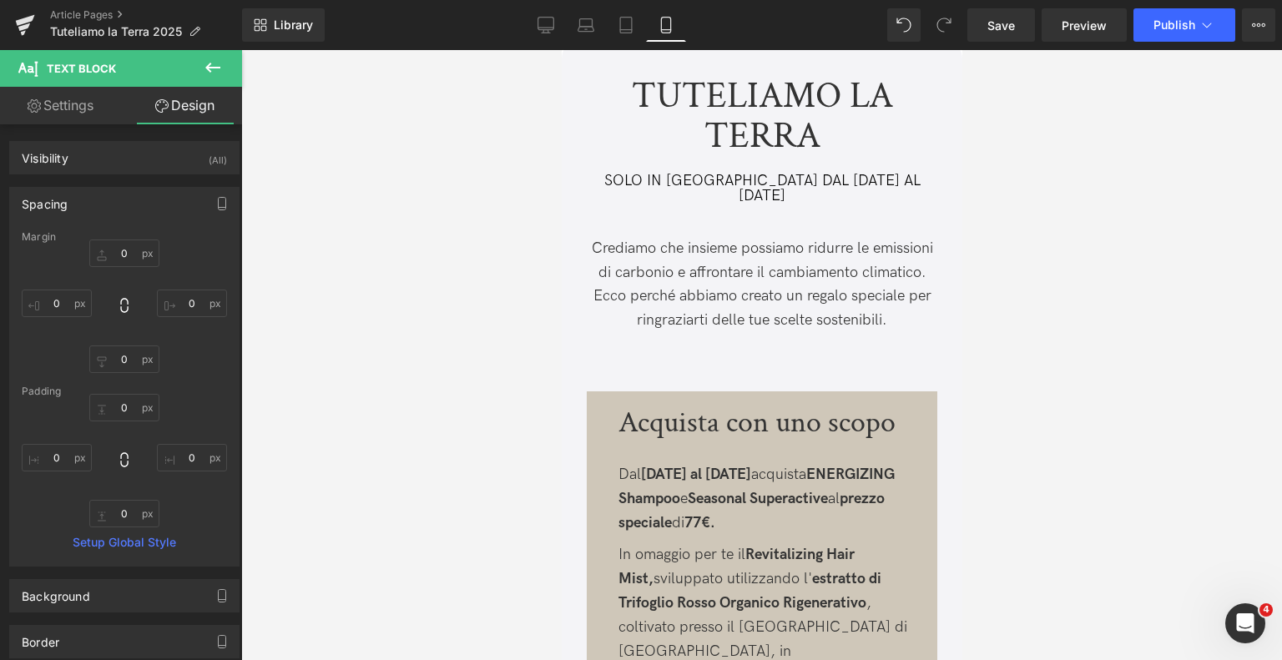
type input "30"
type input "0"
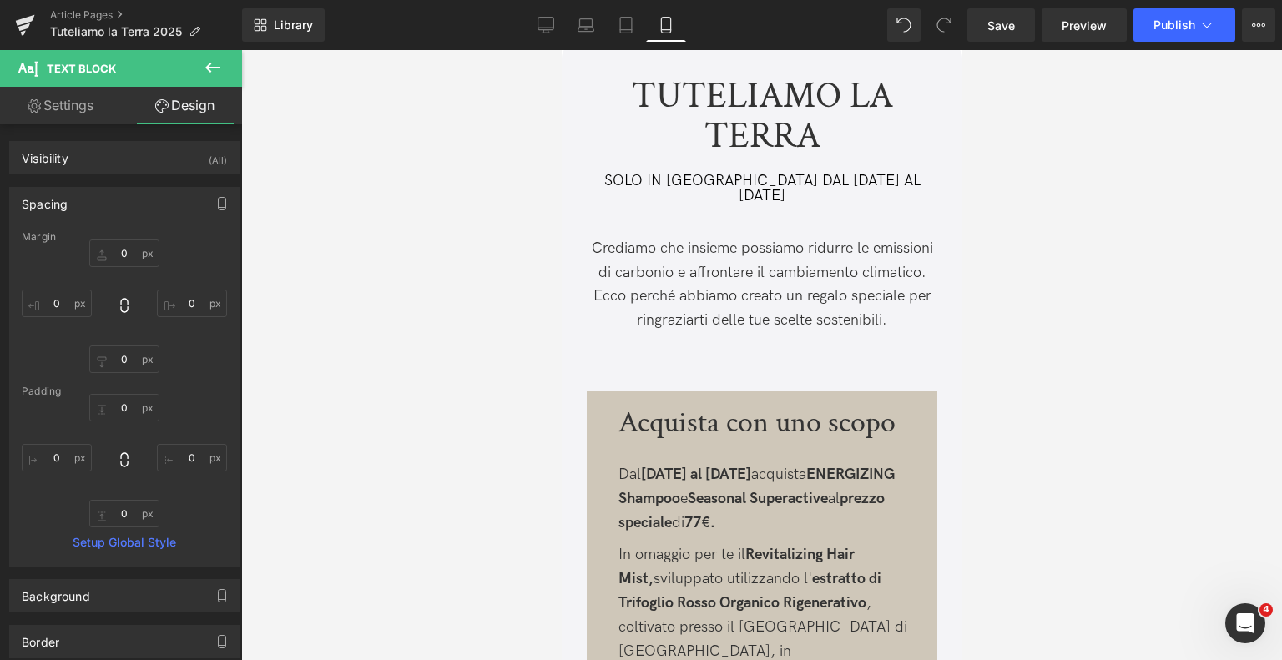
type input "0"
click at [1005, 36] on link "Save" at bounding box center [1001, 24] width 68 height 33
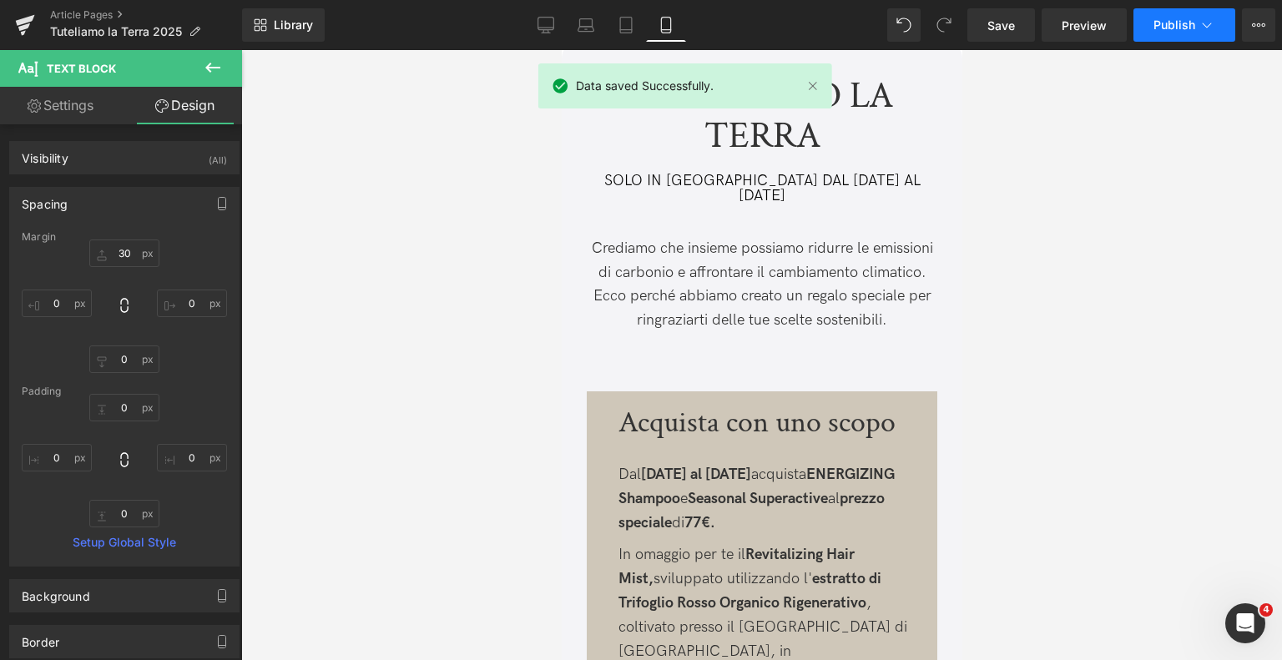
click at [1149, 25] on button "Publish" at bounding box center [1185, 24] width 102 height 33
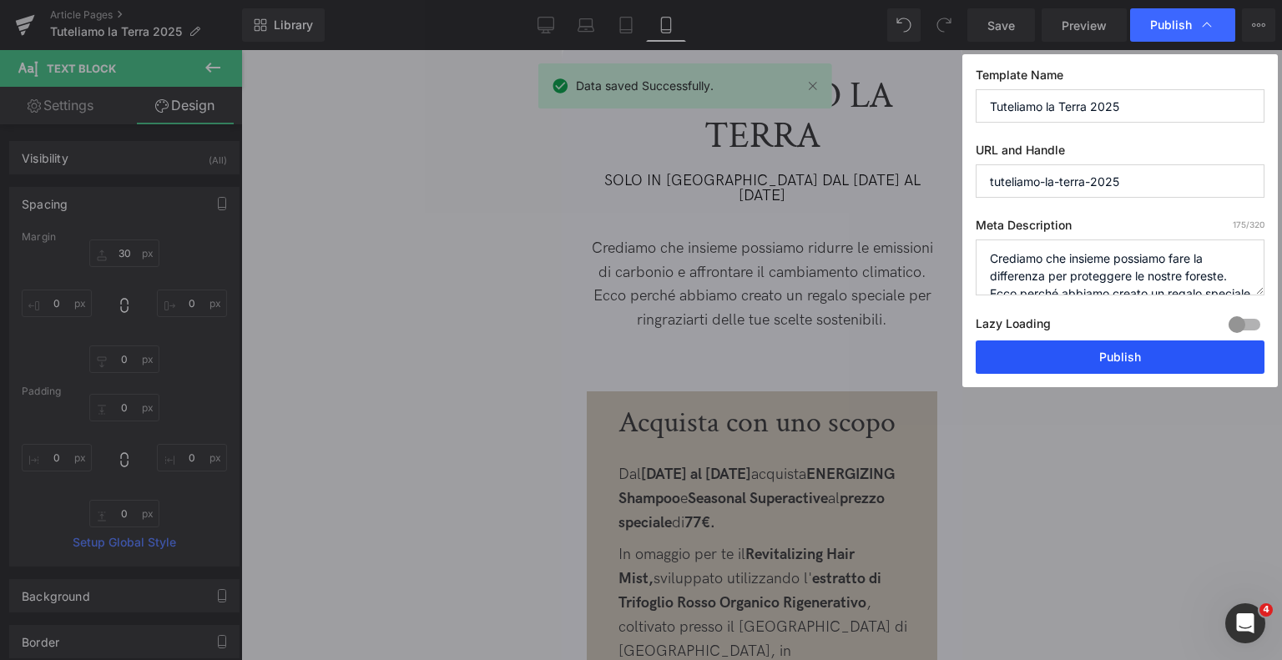
click at [1102, 346] on button "Publish" at bounding box center [1120, 357] width 289 height 33
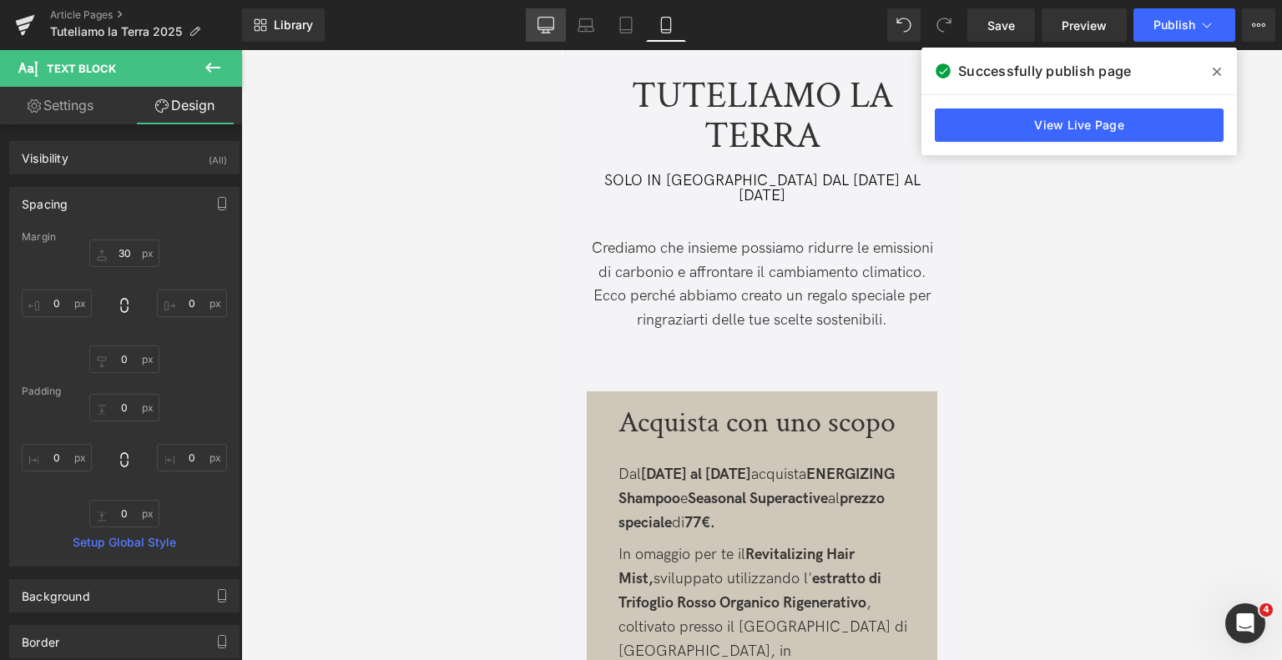
click at [548, 38] on link "Desktop" at bounding box center [546, 24] width 40 height 33
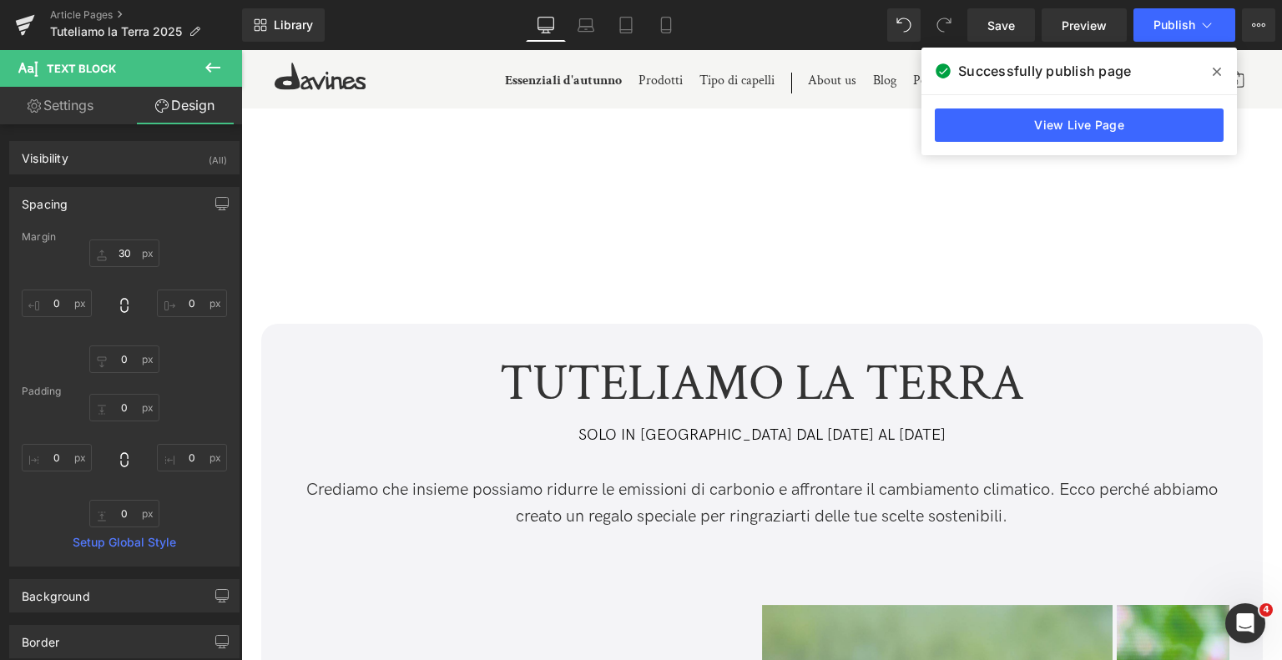
type input "0"
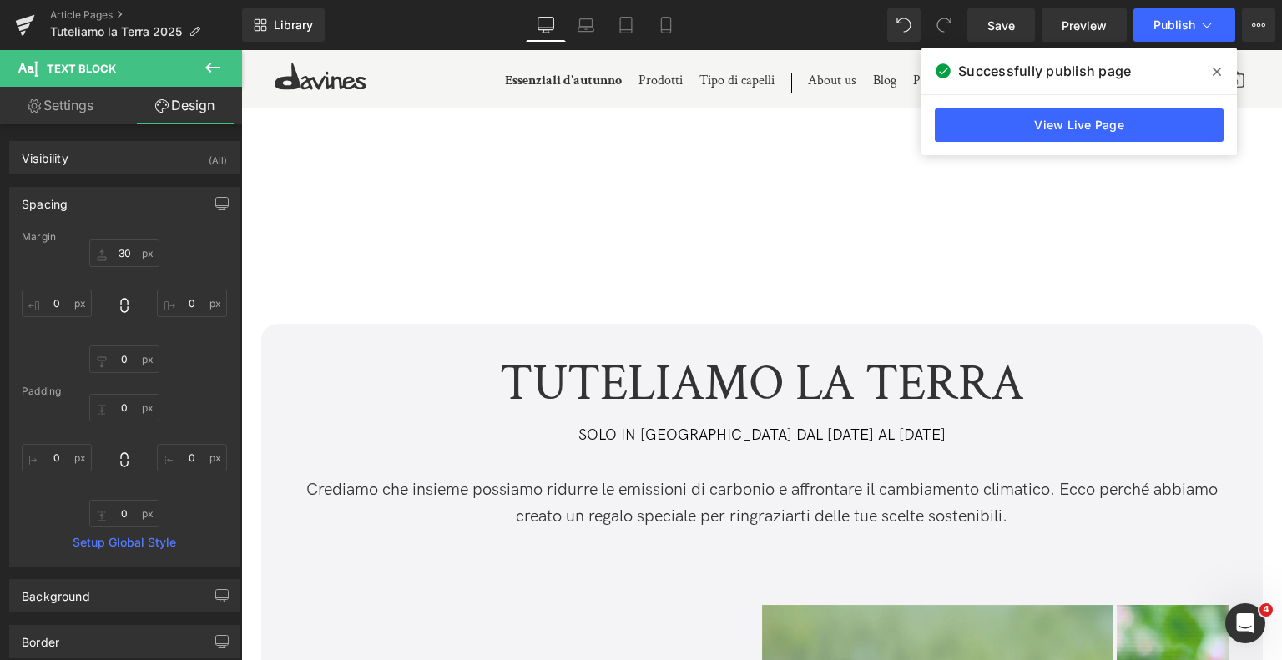
type input "0"
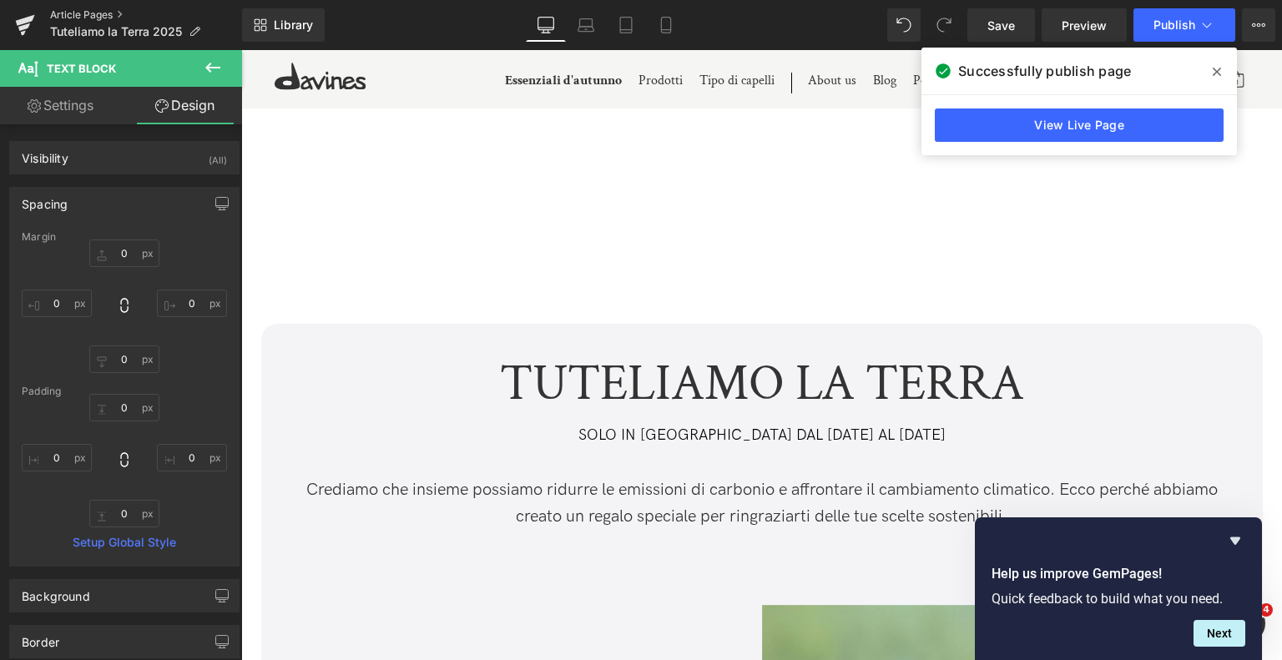
click at [88, 8] on link "Article Pages" at bounding box center [146, 14] width 192 height 13
